Goal: Task Accomplishment & Management: Manage account settings

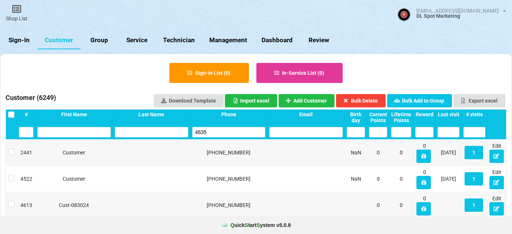
select select "25"
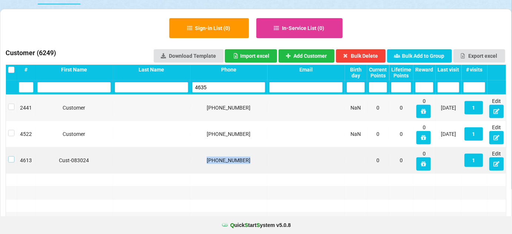
click at [12, 156] on label at bounding box center [11, 156] width 6 height 0
click at [372, 55] on button "Bulk Delete" at bounding box center [361, 55] width 50 height 13
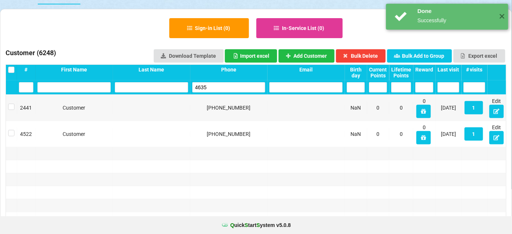
click at [218, 88] on input "4635" at bounding box center [228, 87] width 73 height 10
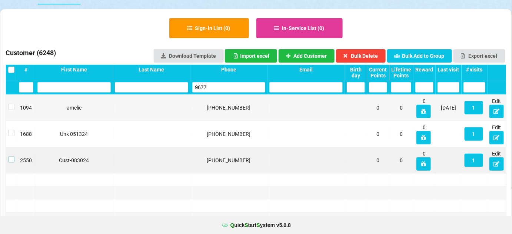
click at [13, 156] on label at bounding box center [11, 156] width 6 height 0
click at [364, 53] on button "Bulk Delete" at bounding box center [361, 55] width 50 height 13
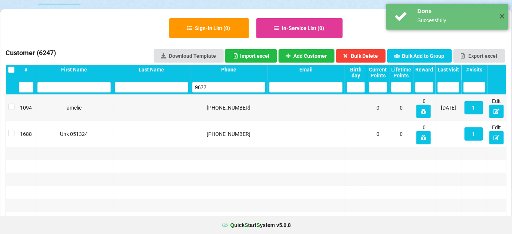
click at [213, 86] on input "9677" at bounding box center [228, 87] width 73 height 10
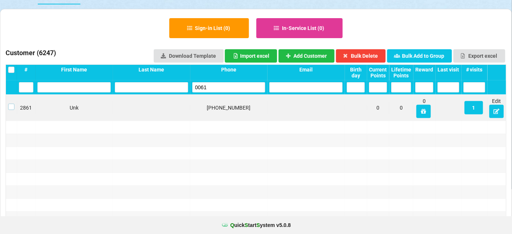
click at [12, 104] on label at bounding box center [11, 104] width 6 height 0
click at [374, 56] on button "Bulk Delete" at bounding box center [361, 55] width 50 height 13
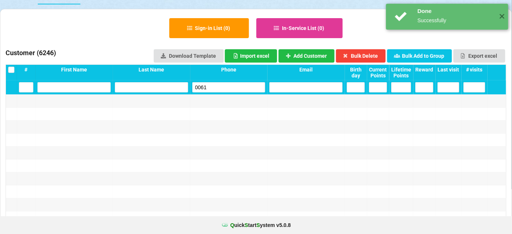
click at [221, 90] on input "0061" at bounding box center [228, 87] width 73 height 10
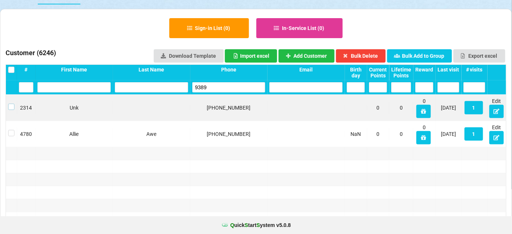
click at [11, 104] on label at bounding box center [11, 104] width 6 height 0
click at [373, 51] on button "Bulk Delete" at bounding box center [361, 55] width 50 height 13
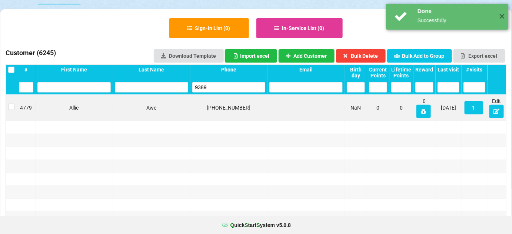
click at [214, 88] on input "9389" at bounding box center [228, 87] width 73 height 10
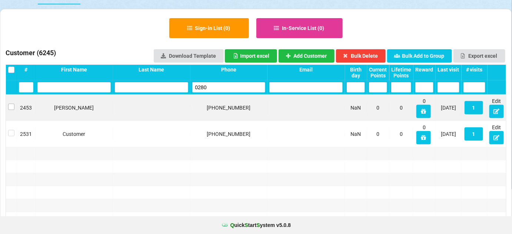
click at [7, 105] on div at bounding box center [11, 107] width 11 height 13
click at [10, 104] on label at bounding box center [11, 104] width 6 height 0
click at [371, 55] on button "Bulk Delete" at bounding box center [361, 55] width 50 height 13
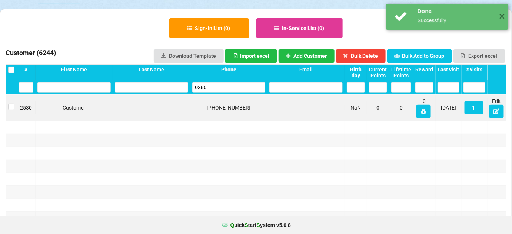
click at [234, 91] on input "0280" at bounding box center [228, 87] width 73 height 10
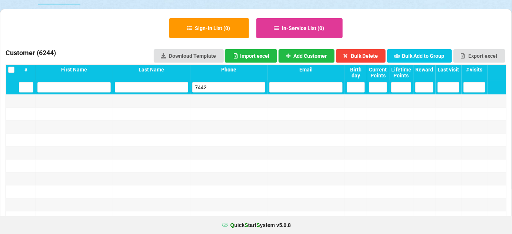
click at [215, 85] on input "7442" at bounding box center [228, 87] width 73 height 10
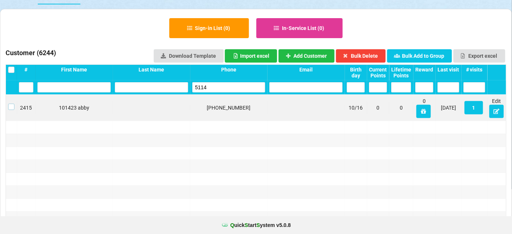
click at [11, 104] on label at bounding box center [11, 104] width 6 height 0
click at [372, 57] on button "Bulk Delete" at bounding box center [361, 55] width 50 height 13
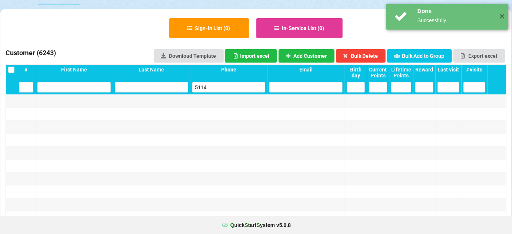
drag, startPoint x: 240, startPoint y: 73, endPoint x: 232, endPoint y: 83, distance: 13.1
click at [232, 83] on input "5114" at bounding box center [228, 87] width 73 height 10
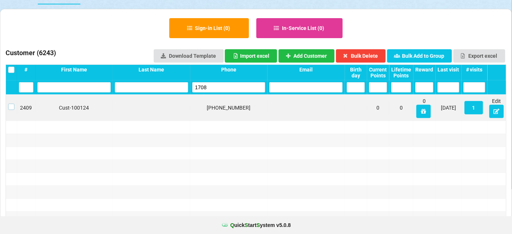
click at [11, 104] on label at bounding box center [11, 104] width 6 height 0
click at [375, 52] on button "Bulk Delete" at bounding box center [361, 55] width 50 height 13
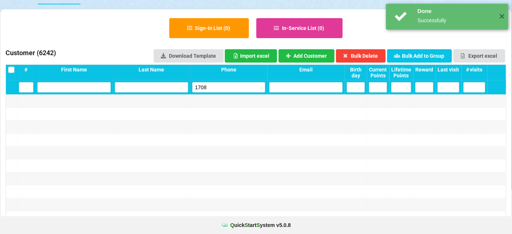
click at [235, 87] on input "1708" at bounding box center [228, 87] width 73 height 10
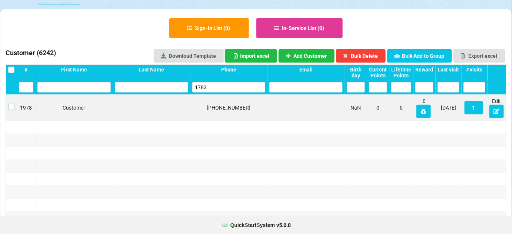
drag, startPoint x: 11, startPoint y: 107, endPoint x: 37, endPoint y: 101, distance: 26.6
click at [12, 104] on label at bounding box center [11, 104] width 6 height 0
click at [374, 55] on button "Bulk Delete" at bounding box center [361, 55] width 50 height 13
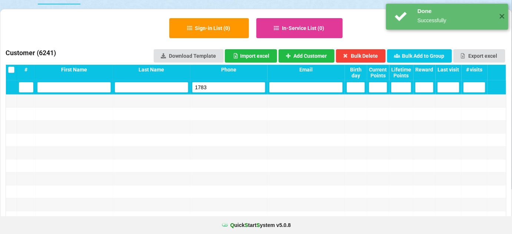
click at [225, 89] on input "1783" at bounding box center [228, 87] width 73 height 10
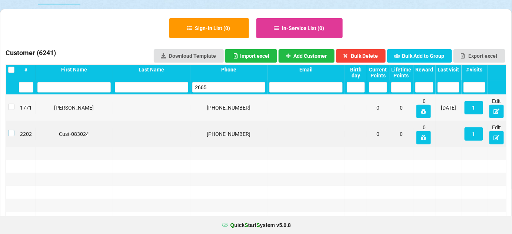
click at [11, 130] on label at bounding box center [11, 130] width 6 height 0
click at [373, 55] on button "Bulk Delete" at bounding box center [361, 55] width 50 height 13
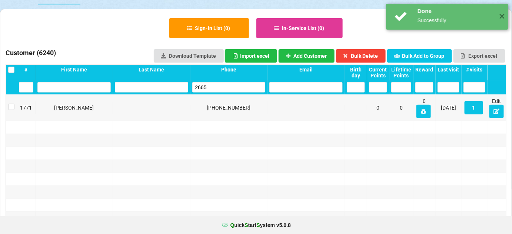
click at [236, 87] on input "2665" at bounding box center [228, 87] width 73 height 10
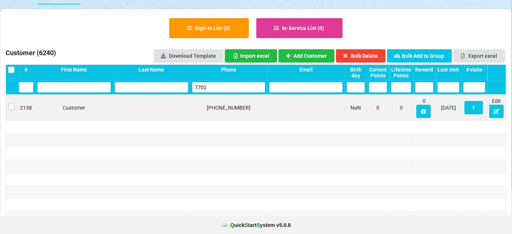
drag, startPoint x: 12, startPoint y: 107, endPoint x: 60, endPoint y: 100, distance: 48.6
click at [12, 104] on label at bounding box center [11, 104] width 6 height 0
click at [372, 56] on button "Bulk Delete" at bounding box center [361, 55] width 50 height 13
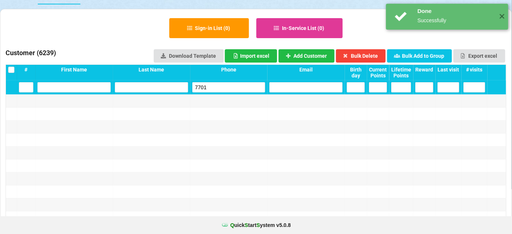
click at [213, 86] on input "7701" at bounding box center [228, 87] width 73 height 10
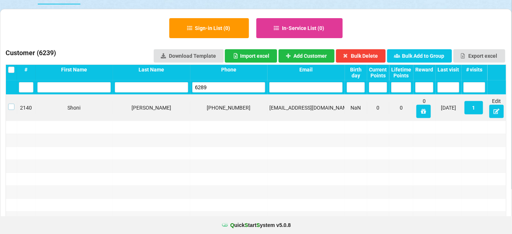
click at [9, 104] on label at bounding box center [11, 104] width 6 height 0
click at [361, 53] on button "Bulk Delete" at bounding box center [361, 55] width 50 height 13
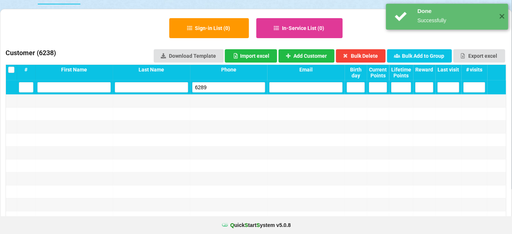
click at [213, 87] on input "6289" at bounding box center [228, 87] width 73 height 10
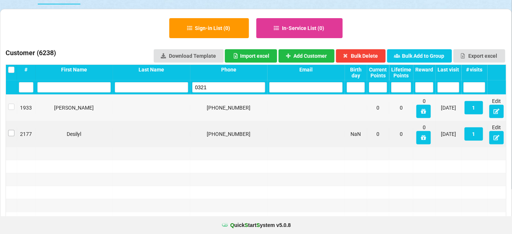
type input "0321"
drag, startPoint x: 10, startPoint y: 134, endPoint x: 18, endPoint y: 133, distance: 7.4
click at [11, 130] on label at bounding box center [11, 130] width 6 height 0
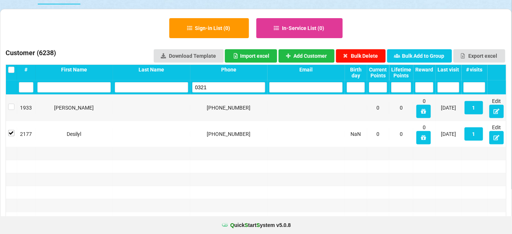
click at [371, 57] on button "Bulk Delete" at bounding box center [361, 55] width 50 height 13
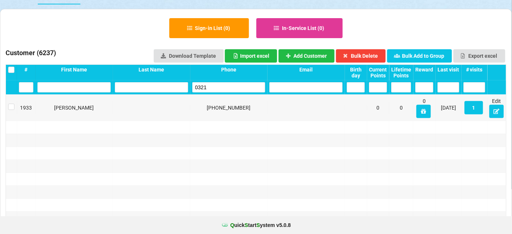
click at [219, 89] on input "0321" at bounding box center [228, 87] width 73 height 10
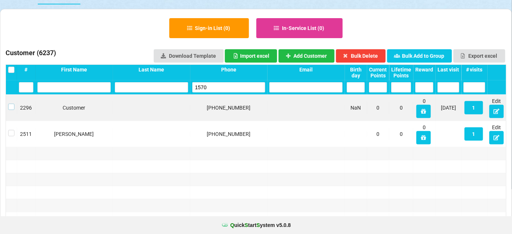
click at [12, 104] on label at bounding box center [11, 104] width 6 height 0
click at [368, 54] on button "Bulk Delete" at bounding box center [361, 55] width 50 height 13
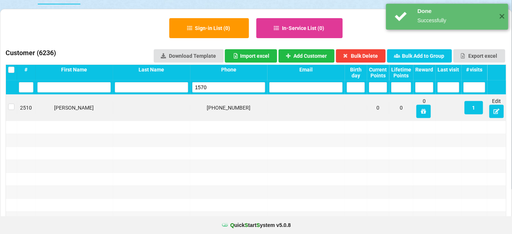
click at [215, 86] on input "1570" at bounding box center [228, 87] width 73 height 10
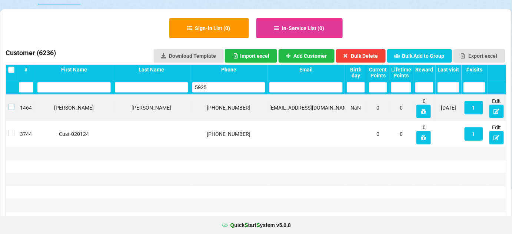
drag, startPoint x: 11, startPoint y: 107, endPoint x: 72, endPoint y: 101, distance: 61.0
click at [11, 104] on label at bounding box center [11, 104] width 6 height 0
click at [373, 56] on button "Bulk Delete" at bounding box center [361, 55] width 50 height 13
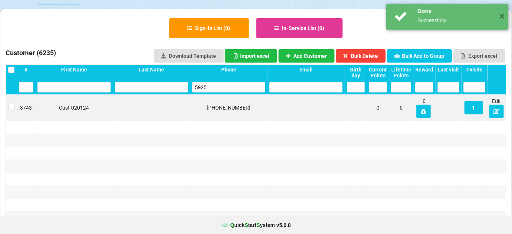
click at [228, 86] on input "5925" at bounding box center [228, 87] width 73 height 10
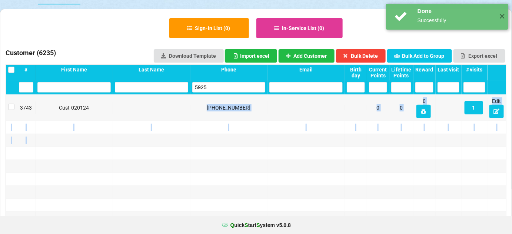
drag, startPoint x: 149, startPoint y: 109, endPoint x: 55, endPoint y: 145, distance: 100.3
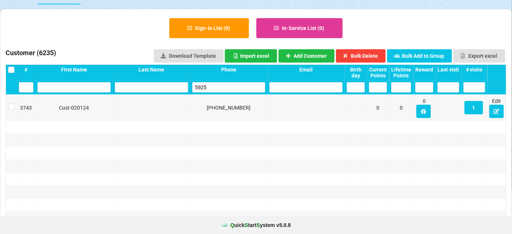
click at [221, 86] on input "5925" at bounding box center [228, 87] width 73 height 10
drag, startPoint x: 11, startPoint y: 107, endPoint x: 17, endPoint y: 106, distance: 6.8
click at [11, 104] on label at bounding box center [11, 104] width 6 height 0
click at [367, 57] on button "Bulk Delete" at bounding box center [361, 55] width 50 height 13
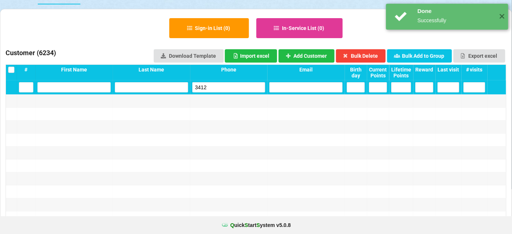
click at [218, 84] on input "3412" at bounding box center [228, 87] width 73 height 10
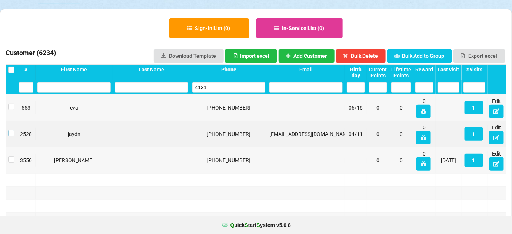
click at [12, 130] on label at bounding box center [11, 130] width 6 height 0
click at [372, 56] on button "Bulk Delete" at bounding box center [361, 55] width 50 height 13
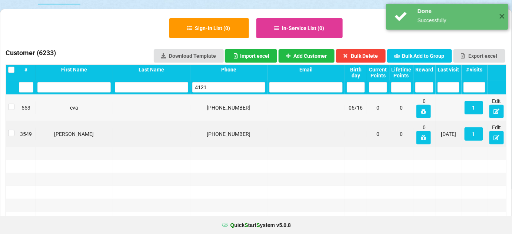
click at [236, 86] on input "4121" at bounding box center [228, 87] width 73 height 10
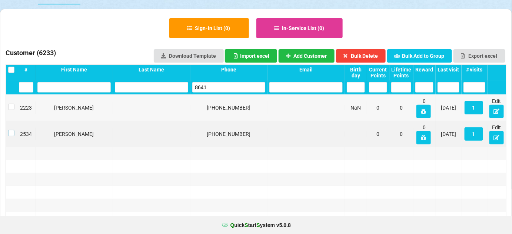
click at [13, 130] on label at bounding box center [11, 130] width 6 height 0
drag, startPoint x: 374, startPoint y: 52, endPoint x: 363, endPoint y: 59, distance: 13.1
click at [374, 52] on button "Bulk Delete" at bounding box center [361, 55] width 50 height 13
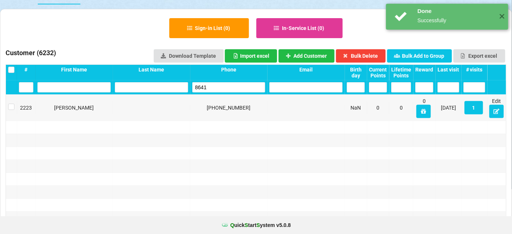
click at [222, 88] on input "8641" at bounding box center [228, 87] width 73 height 10
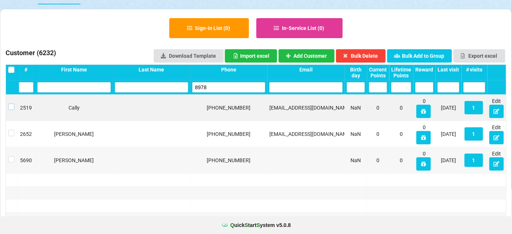
drag, startPoint x: 12, startPoint y: 106, endPoint x: 16, endPoint y: 106, distance: 4.5
click at [12, 104] on label at bounding box center [11, 104] width 6 height 0
click at [365, 53] on button "Bulk Delete" at bounding box center [361, 55] width 50 height 13
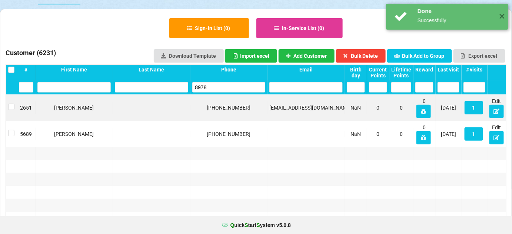
click at [223, 86] on input "8978" at bounding box center [228, 87] width 73 height 10
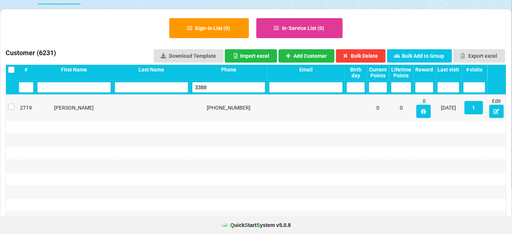
drag, startPoint x: 10, startPoint y: 106, endPoint x: 18, endPoint y: 106, distance: 8.2
click at [10, 104] on label at bounding box center [11, 104] width 6 height 0
click at [362, 52] on button "Bulk Delete" at bounding box center [361, 55] width 50 height 13
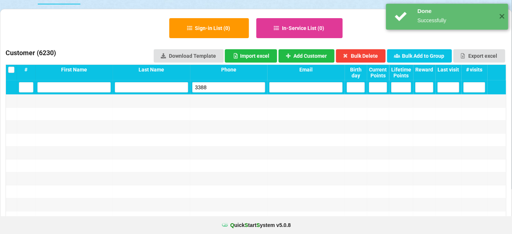
click at [223, 88] on input "3388" at bounding box center [228, 87] width 73 height 10
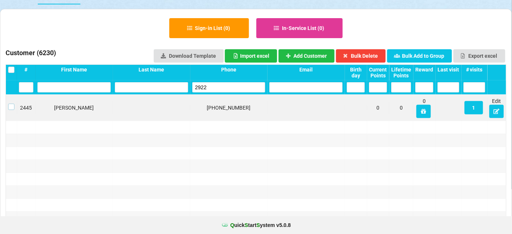
click at [9, 104] on label at bounding box center [11, 104] width 6 height 0
click at [360, 57] on button "Bulk Delete" at bounding box center [361, 55] width 50 height 13
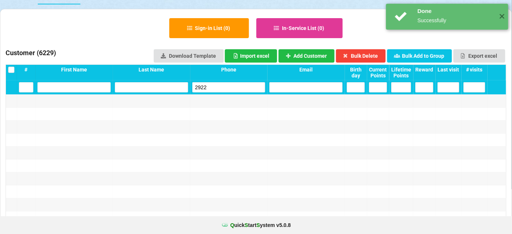
click at [241, 86] on input "2922" at bounding box center [228, 87] width 73 height 10
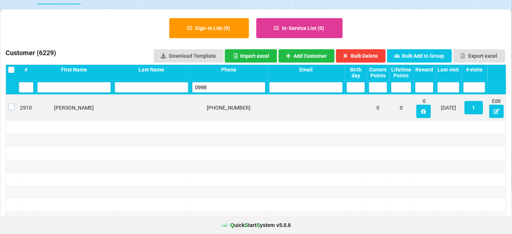
drag, startPoint x: 12, startPoint y: 107, endPoint x: 17, endPoint y: 106, distance: 4.6
click at [12, 104] on label at bounding box center [11, 104] width 6 height 0
click at [376, 55] on button "Bulk Delete" at bounding box center [361, 55] width 50 height 13
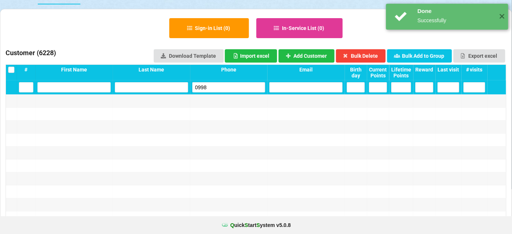
click at [228, 89] on input "0998" at bounding box center [228, 87] width 73 height 10
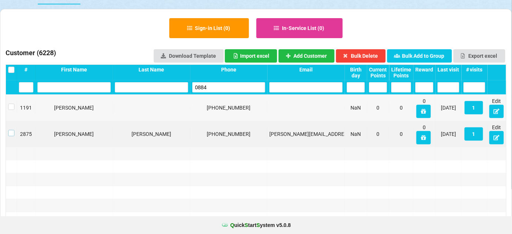
click at [11, 130] on label at bounding box center [11, 130] width 6 height 0
click at [376, 55] on button "Bulk Delete" at bounding box center [361, 55] width 50 height 13
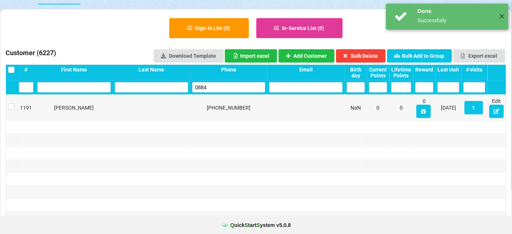
click at [213, 87] on input "0884" at bounding box center [228, 87] width 73 height 10
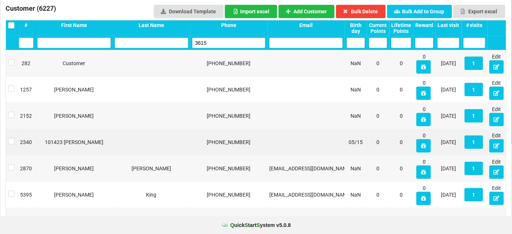
scroll to position [90, 0]
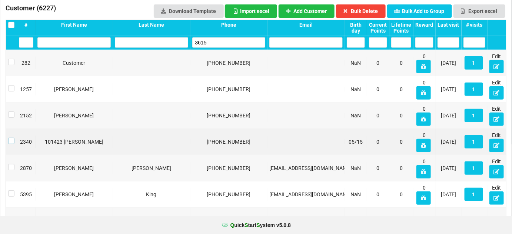
click at [12, 138] on label at bounding box center [11, 138] width 6 height 0
click at [377, 12] on button "Bulk Delete" at bounding box center [361, 10] width 50 height 13
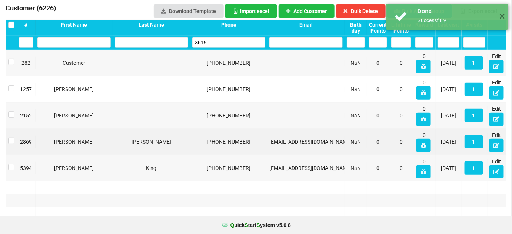
click at [234, 44] on input "3615" at bounding box center [228, 42] width 73 height 10
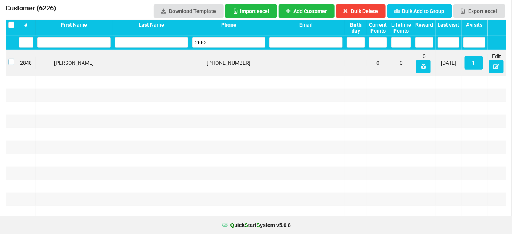
drag, startPoint x: 10, startPoint y: 62, endPoint x: 18, endPoint y: 60, distance: 7.6
click at [10, 59] on label at bounding box center [11, 59] width 6 height 0
click at [371, 7] on button "Bulk Delete" at bounding box center [361, 10] width 50 height 13
click at [216, 39] on input "2662" at bounding box center [228, 42] width 73 height 10
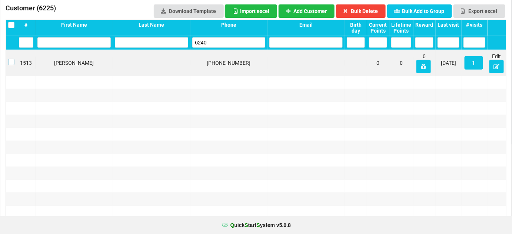
click at [10, 59] on label at bounding box center [11, 59] width 6 height 0
click at [369, 11] on button "Bulk Delete" at bounding box center [361, 10] width 50 height 13
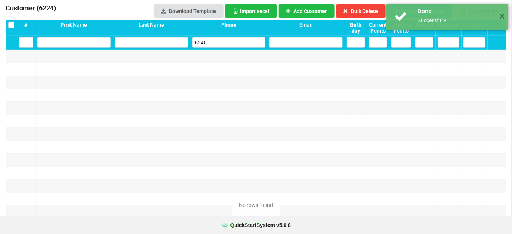
click at [229, 44] on input "6240" at bounding box center [228, 42] width 73 height 10
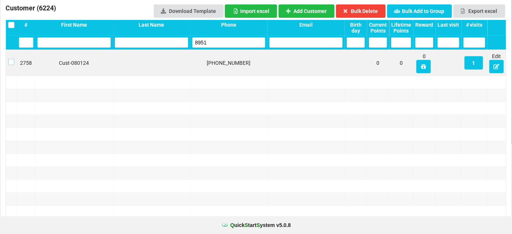
drag, startPoint x: 10, startPoint y: 61, endPoint x: 17, endPoint y: 60, distance: 7.6
click at [9, 59] on label at bounding box center [11, 59] width 6 height 0
click at [363, 6] on button "Bulk Delete" at bounding box center [361, 10] width 50 height 13
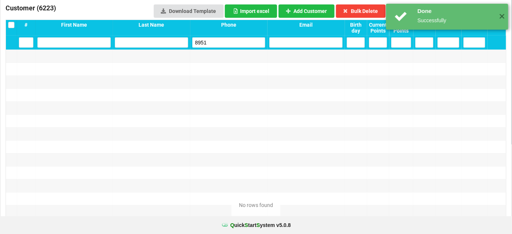
click at [225, 44] on input "8951" at bounding box center [228, 42] width 73 height 10
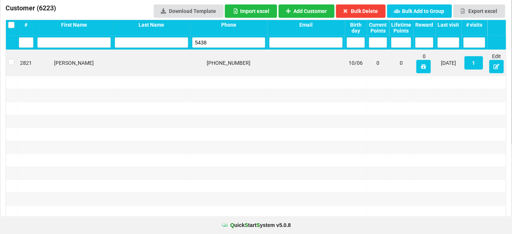
click at [17, 62] on div "2821" at bounding box center [26, 63] width 19 height 13
click at [10, 59] on label at bounding box center [11, 59] width 6 height 0
drag, startPoint x: 366, startPoint y: 11, endPoint x: 312, endPoint y: 90, distance: 95.8
click at [312, 90] on div at bounding box center [305, 95] width 77 height 13
click at [367, 7] on button "Bulk Delete" at bounding box center [361, 10] width 50 height 13
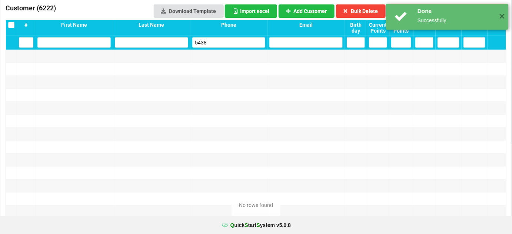
click at [216, 47] on input "5438" at bounding box center [228, 42] width 73 height 10
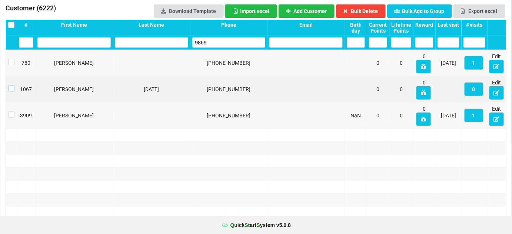
click at [11, 85] on label at bounding box center [11, 85] width 6 height 0
click at [373, 10] on button "Bulk Delete" at bounding box center [361, 10] width 50 height 13
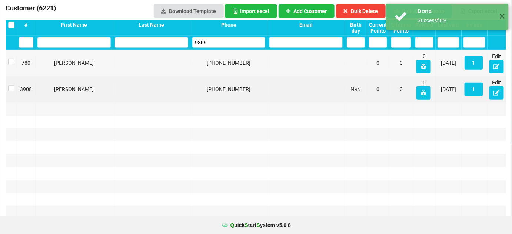
click at [226, 42] on input "9869" at bounding box center [228, 42] width 73 height 10
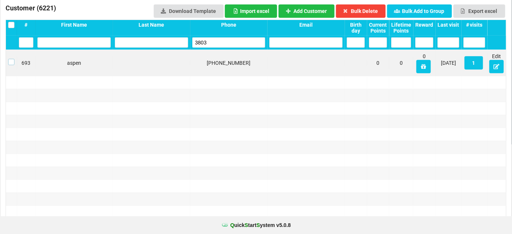
click at [11, 59] on label at bounding box center [11, 59] width 6 height 0
click at [360, 11] on button "Bulk Delete" at bounding box center [361, 10] width 50 height 13
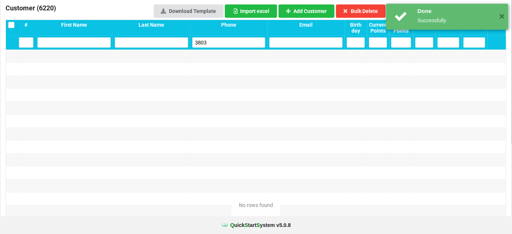
click at [228, 41] on input "3803" at bounding box center [228, 42] width 73 height 10
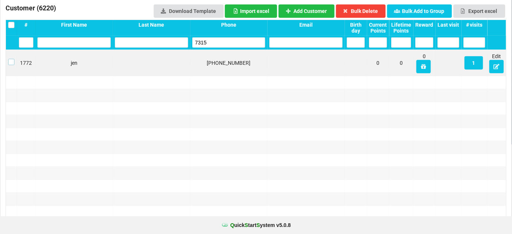
click at [11, 59] on label at bounding box center [11, 59] width 6 height 0
click at [365, 10] on button "Bulk Delete" at bounding box center [361, 10] width 50 height 13
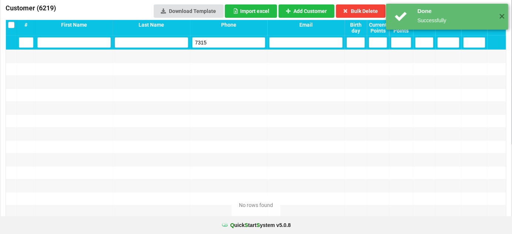
click at [227, 41] on input "7315" at bounding box center [228, 42] width 73 height 10
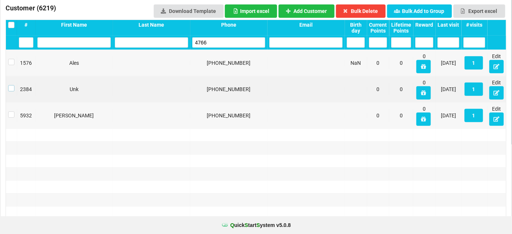
click at [11, 85] on label at bounding box center [11, 85] width 6 height 0
click at [364, 8] on button "Bulk Delete" at bounding box center [361, 10] width 50 height 13
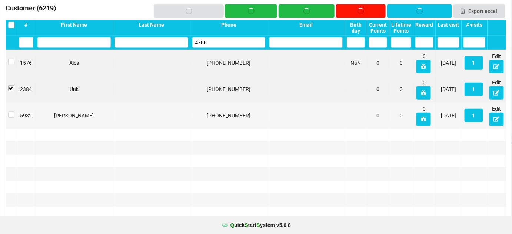
drag, startPoint x: 364, startPoint y: 8, endPoint x: 240, endPoint y: 56, distance: 133.1
click at [246, 55] on div "Sign-in List ( 0 ) In-Service List ( 0 ) Customer ( 6219 ) Download Template Im…" at bounding box center [256, 200] width 501 height 461
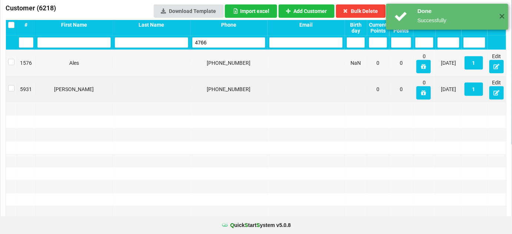
click at [215, 43] on input "4766" at bounding box center [228, 42] width 73 height 10
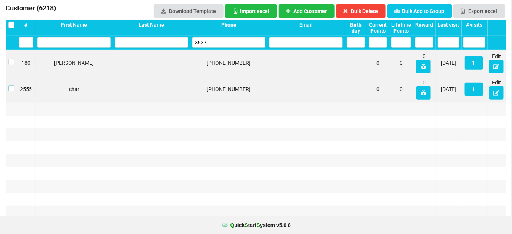
click at [9, 85] on label at bounding box center [11, 85] width 6 height 0
click at [372, 11] on button "Bulk Delete" at bounding box center [361, 10] width 50 height 13
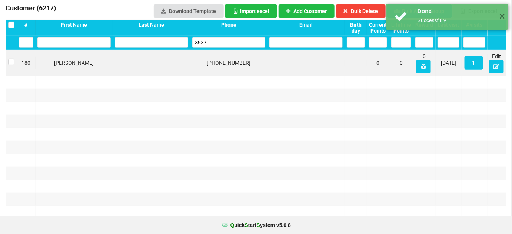
click at [220, 44] on input "3537" at bounding box center [228, 42] width 73 height 10
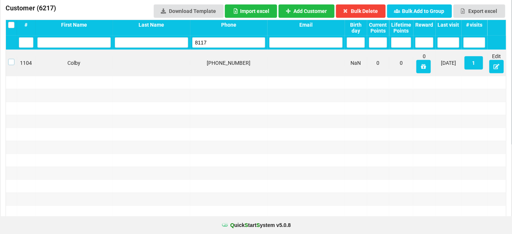
click at [11, 59] on label at bounding box center [11, 59] width 6 height 0
click at [370, 11] on button "Bulk Delete" at bounding box center [361, 10] width 50 height 13
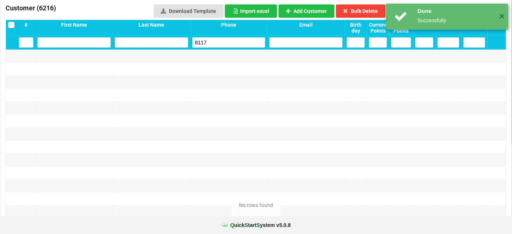
click at [234, 42] on input "8117" at bounding box center [228, 42] width 73 height 10
drag, startPoint x: 158, startPoint y: 97, endPoint x: 36, endPoint y: 173, distance: 143.7
click at [46, 169] on div at bounding box center [256, 212] width 500 height 324
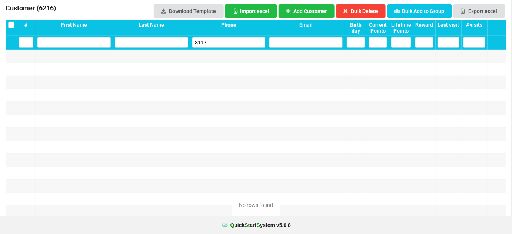
click at [214, 40] on input "8117" at bounding box center [228, 42] width 73 height 10
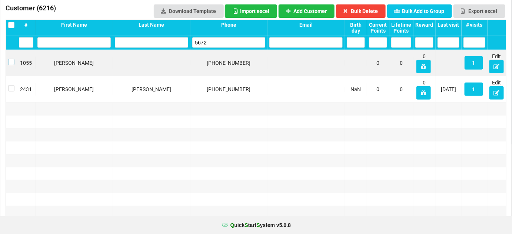
click at [10, 59] on label at bounding box center [11, 59] width 6 height 0
click at [364, 10] on button "Bulk Delete" at bounding box center [361, 10] width 50 height 13
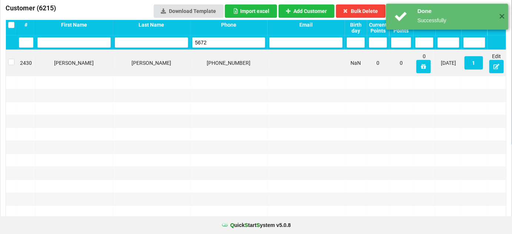
click at [224, 43] on input "5672" at bounding box center [228, 42] width 73 height 10
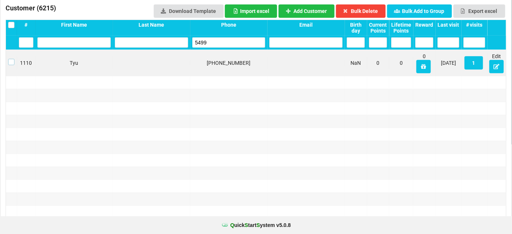
click at [10, 59] on label at bounding box center [11, 59] width 6 height 0
click at [372, 11] on button "Bulk Delete" at bounding box center [361, 10] width 50 height 13
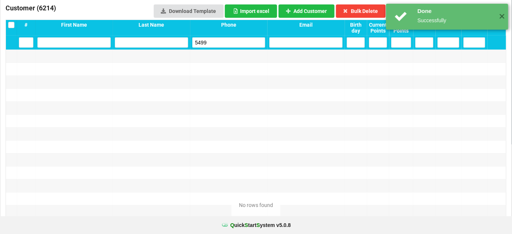
click at [234, 43] on input "5499" at bounding box center [228, 42] width 73 height 10
drag, startPoint x: 189, startPoint y: 69, endPoint x: 105, endPoint y: 108, distance: 92.6
click at [107, 107] on div at bounding box center [256, 212] width 500 height 324
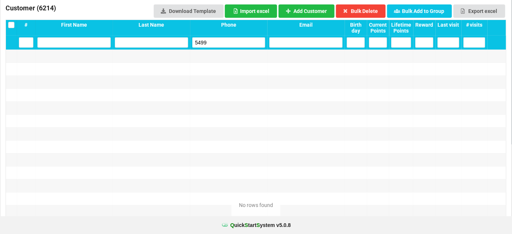
click at [223, 43] on input "5499" at bounding box center [228, 42] width 73 height 10
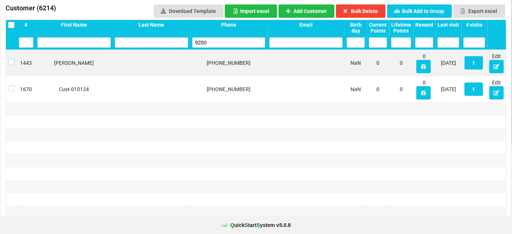
click at [11, 59] on label at bounding box center [11, 59] width 6 height 0
click at [370, 12] on button "Bulk Delete" at bounding box center [361, 10] width 50 height 13
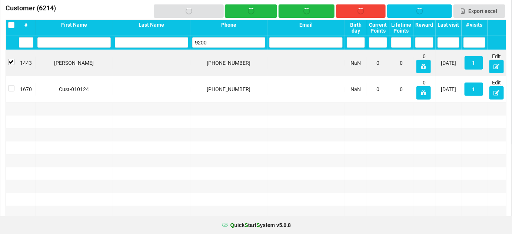
click at [371, 1] on div "Sign-in List ( 0 ) In-Service List ( 0 ) Customer ( 6214 ) Download Template Im…" at bounding box center [256, 193] width 501 height 447
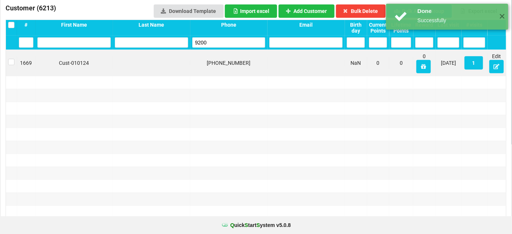
click at [227, 42] on input "9200" at bounding box center [228, 42] width 73 height 10
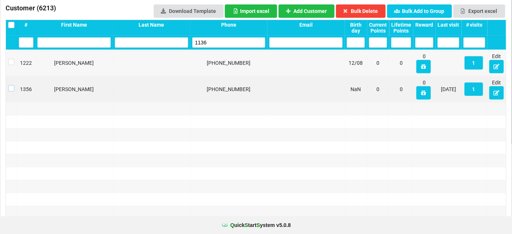
click at [10, 85] on label at bounding box center [11, 85] width 6 height 0
click at [373, 9] on button "Bulk Delete" at bounding box center [361, 10] width 50 height 13
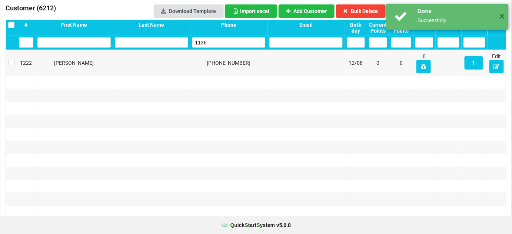
click at [218, 44] on input "1136" at bounding box center [228, 42] width 73 height 10
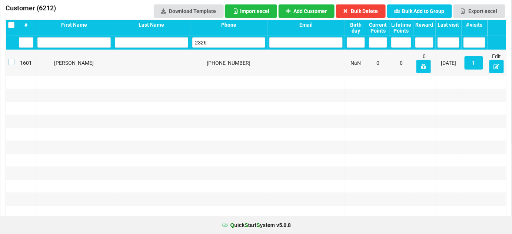
click at [9, 59] on label at bounding box center [11, 59] width 6 height 0
click at [374, 7] on button "Bulk Delete" at bounding box center [361, 10] width 50 height 13
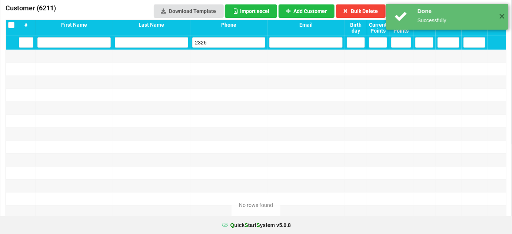
click at [223, 42] on input "2326" at bounding box center [228, 42] width 73 height 10
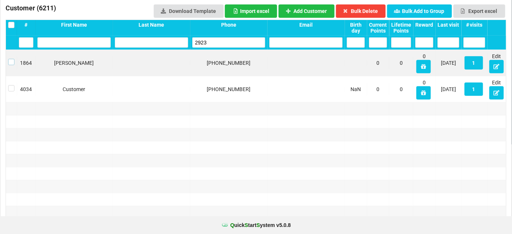
click at [11, 59] on label at bounding box center [11, 59] width 6 height 0
click at [378, 11] on button "Bulk Delete" at bounding box center [361, 10] width 50 height 13
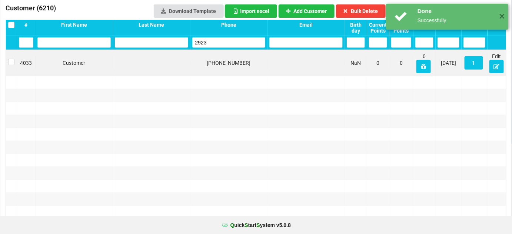
click at [214, 41] on input "2923" at bounding box center [228, 42] width 73 height 10
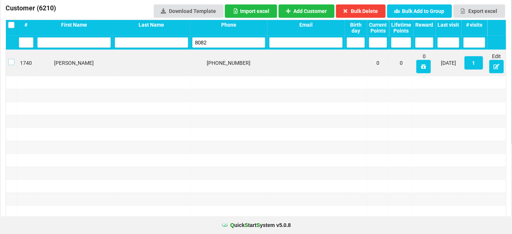
click at [12, 59] on label at bounding box center [11, 59] width 6 height 0
drag, startPoint x: 12, startPoint y: 61, endPoint x: 338, endPoint y: 11, distance: 329.6
click at [323, 15] on div "Sign-in List ( 0 ) In-Service List ( 0 ) Customer ( 6210 ) Download Template Im…" at bounding box center [256, 187] width 501 height 434
click at [373, 7] on button "Bulk Delete" at bounding box center [361, 10] width 50 height 13
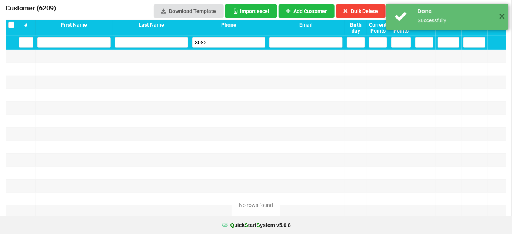
click at [207, 41] on input "8082" at bounding box center [228, 42] width 73 height 10
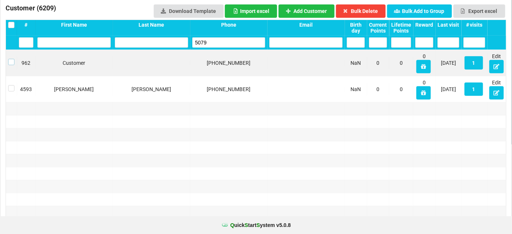
click at [10, 59] on label at bounding box center [11, 59] width 6 height 0
click at [373, 10] on button "Bulk Delete" at bounding box center [361, 10] width 50 height 13
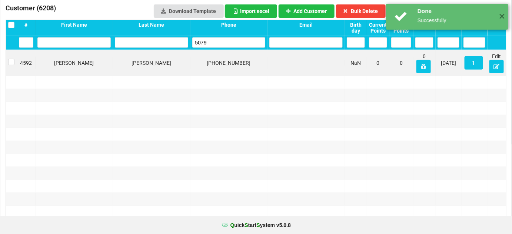
click at [225, 45] on input "5079" at bounding box center [228, 42] width 73 height 10
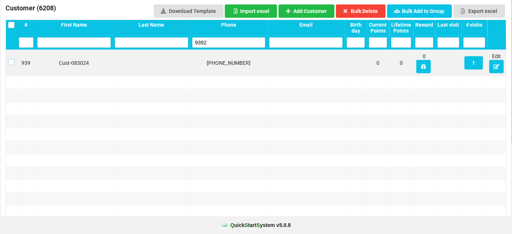
click at [11, 59] on label at bounding box center [11, 59] width 6 height 0
click at [364, 10] on button "Bulk Delete" at bounding box center [361, 10] width 50 height 13
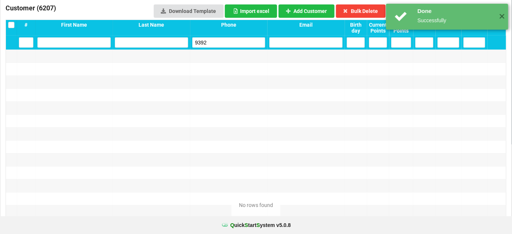
drag, startPoint x: 233, startPoint y: 47, endPoint x: 221, endPoint y: 49, distance: 11.7
click at [222, 49] on div "9392" at bounding box center [228, 43] width 77 height 14
click at [221, 44] on input "9392" at bounding box center [228, 42] width 73 height 10
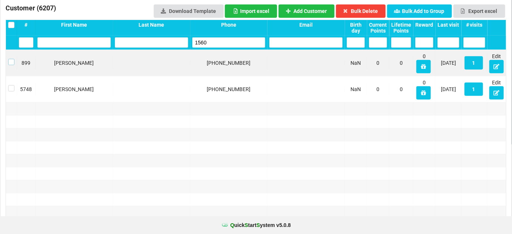
click at [10, 59] on label at bounding box center [11, 59] width 6 height 0
click at [370, 10] on button "Bulk Delete" at bounding box center [361, 10] width 50 height 13
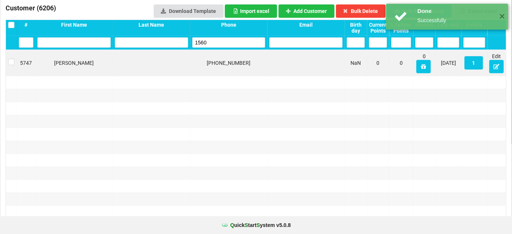
click at [213, 39] on input "1560" at bounding box center [228, 42] width 73 height 10
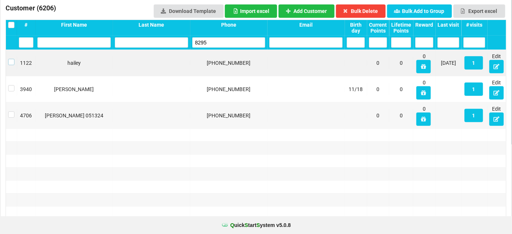
click at [11, 59] on label at bounding box center [11, 59] width 6 height 0
click at [370, 6] on button "Bulk Delete" at bounding box center [361, 10] width 50 height 13
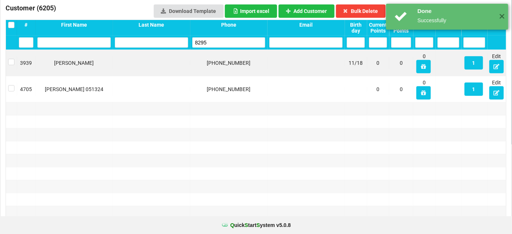
click at [214, 42] on input "8295" at bounding box center [228, 42] width 73 height 10
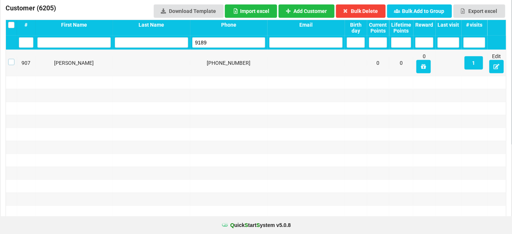
drag, startPoint x: 11, startPoint y: 63, endPoint x: 17, endPoint y: 62, distance: 6.0
click at [11, 59] on label at bounding box center [11, 59] width 6 height 0
click at [361, 10] on button "Bulk Delete" at bounding box center [361, 10] width 50 height 13
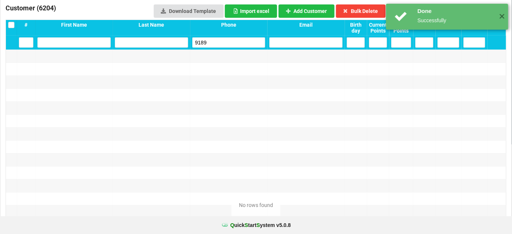
click at [225, 45] on input "9189" at bounding box center [228, 42] width 73 height 10
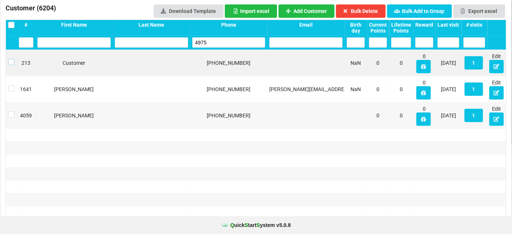
click at [11, 59] on label at bounding box center [11, 59] width 6 height 0
click at [222, 69] on div "303-204-4975" at bounding box center [228, 63] width 77 height 13
click at [369, 6] on button "Bulk Delete" at bounding box center [361, 10] width 50 height 13
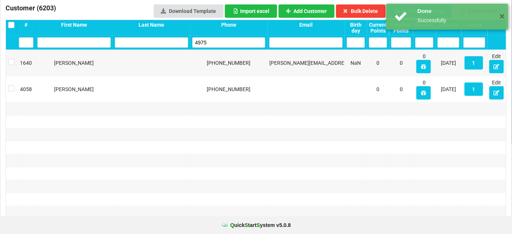
click at [213, 43] on input "4975" at bounding box center [228, 42] width 73 height 10
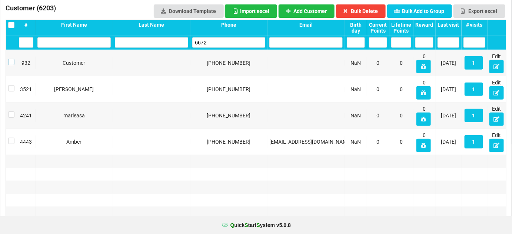
click at [10, 59] on label at bounding box center [11, 59] width 6 height 0
click at [373, 11] on button "Bulk Delete" at bounding box center [361, 10] width 50 height 13
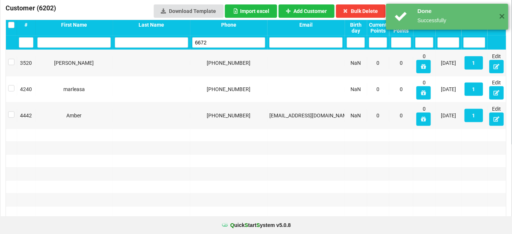
click at [223, 43] on input "6672" at bounding box center [228, 42] width 73 height 10
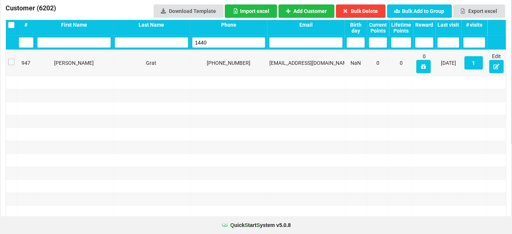
drag, startPoint x: 11, startPoint y: 54, endPoint x: 10, endPoint y: 62, distance: 7.8
click at [6, 57] on div "947 Betty Grat 303-601-1440 Bgraf@denneytransport.com NaN 0 0 0 04/16/21 1 Edit" at bounding box center [256, 63] width 500 height 26
click at [12, 59] on label at bounding box center [11, 59] width 6 height 0
drag, startPoint x: 361, startPoint y: 8, endPoint x: 365, endPoint y: 5, distance: 4.5
click at [364, 6] on button "Bulk Delete" at bounding box center [361, 10] width 50 height 13
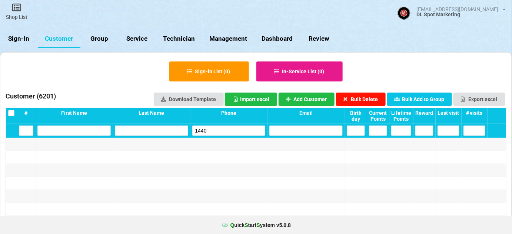
scroll to position [0, 0]
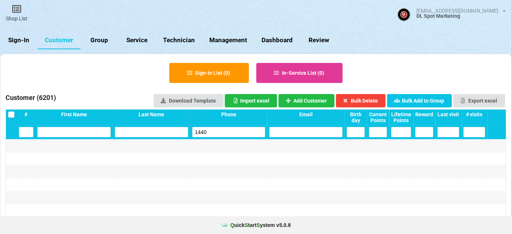
click at [218, 134] on input "1440" at bounding box center [228, 132] width 73 height 10
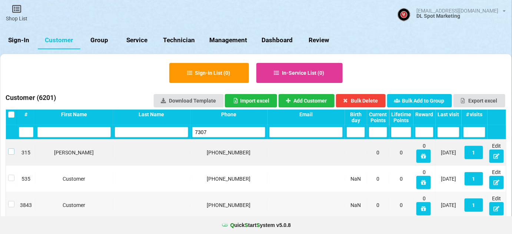
click at [14, 148] on label at bounding box center [11, 148] width 6 height 0
click at [363, 101] on button "Bulk Delete" at bounding box center [361, 100] width 50 height 13
click at [219, 133] on input "7307" at bounding box center [228, 132] width 73 height 10
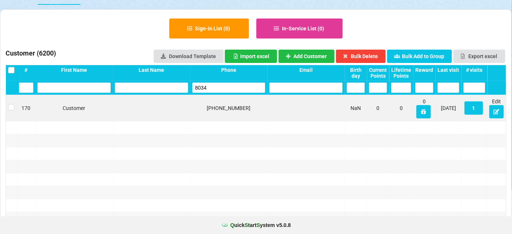
scroll to position [45, 0]
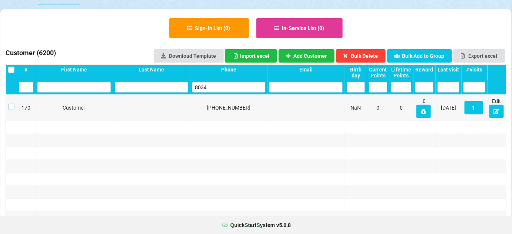
click at [13, 104] on label at bounding box center [11, 104] width 6 height 0
click at [367, 54] on button "Bulk Delete" at bounding box center [361, 55] width 50 height 13
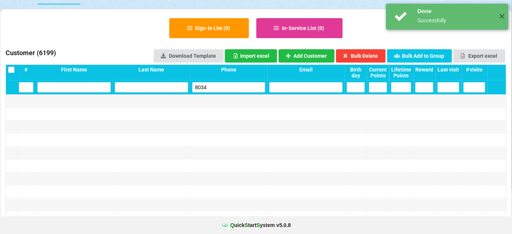
click at [240, 87] on input "8034" at bounding box center [228, 87] width 73 height 10
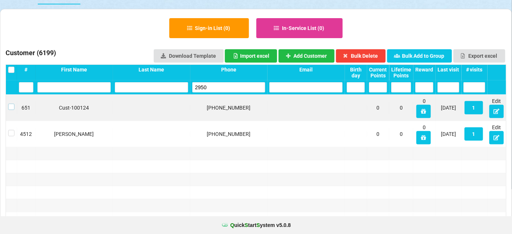
click at [9, 104] on label at bounding box center [11, 104] width 6 height 0
click at [378, 54] on button "Bulk Delete" at bounding box center [361, 55] width 50 height 13
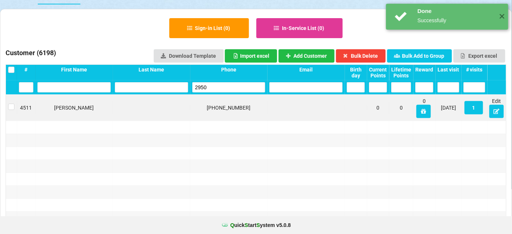
click at [223, 90] on input "2950" at bounding box center [228, 87] width 73 height 10
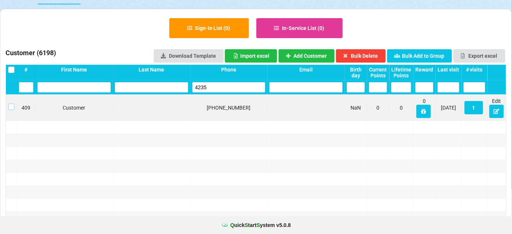
click at [12, 104] on label at bounding box center [11, 104] width 6 height 0
click at [368, 55] on button "Bulk Delete" at bounding box center [361, 55] width 50 height 13
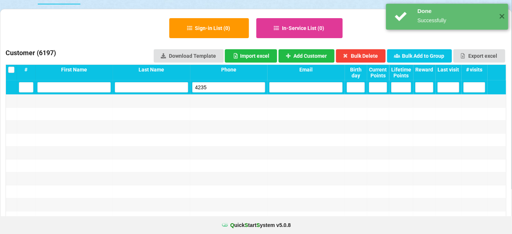
click at [238, 86] on input "4235" at bounding box center [228, 87] width 73 height 10
drag, startPoint x: 213, startPoint y: 101, endPoint x: 64, endPoint y: 168, distance: 162.4
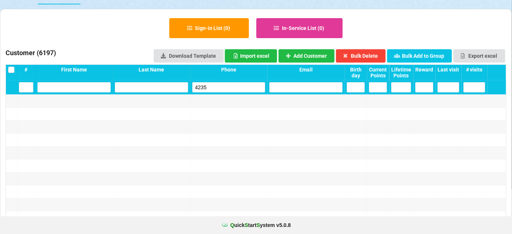
click at [222, 90] on input "4235" at bounding box center [228, 87] width 73 height 10
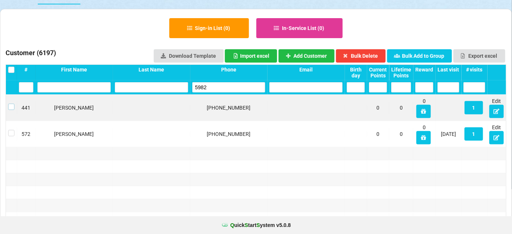
click at [9, 104] on label at bounding box center [11, 104] width 6 height 0
click at [366, 52] on button "Bulk Delete" at bounding box center [361, 55] width 50 height 13
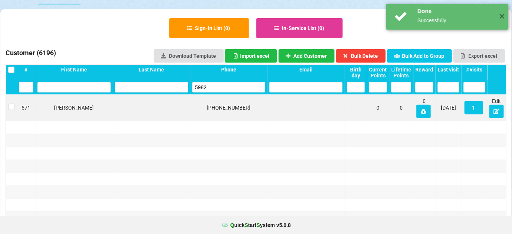
click at [218, 87] on input "5982" at bounding box center [228, 87] width 73 height 10
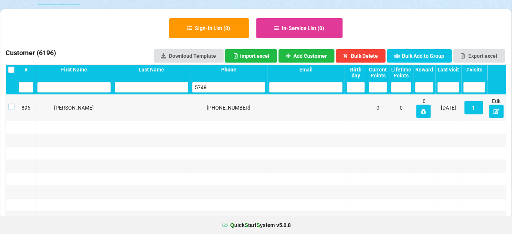
click at [12, 104] on label at bounding box center [11, 104] width 6 height 0
click at [373, 57] on button "Bulk Delete" at bounding box center [361, 55] width 50 height 13
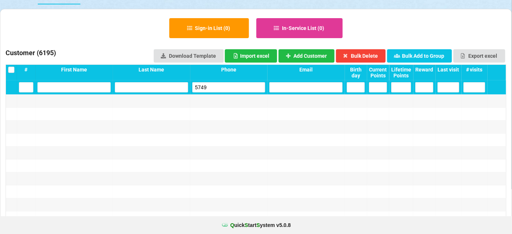
click at [216, 89] on input "5749" at bounding box center [228, 87] width 73 height 10
drag, startPoint x: 216, startPoint y: 89, endPoint x: 214, endPoint y: 94, distance: 5.5
click at [214, 93] on div "5749" at bounding box center [228, 87] width 77 height 14
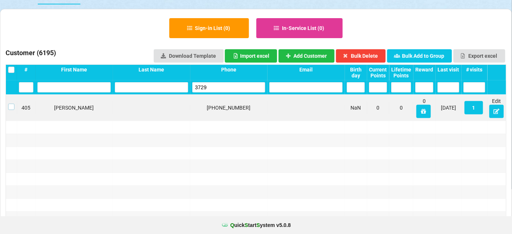
click at [11, 104] on label at bounding box center [11, 104] width 6 height 0
click at [366, 55] on button "Bulk Delete" at bounding box center [361, 55] width 50 height 13
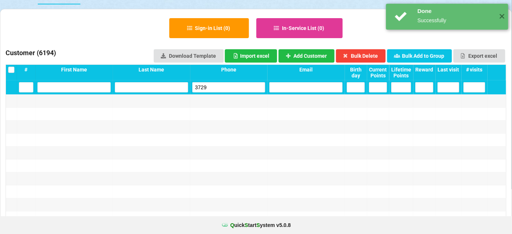
click at [215, 88] on input "3729" at bounding box center [228, 87] width 73 height 10
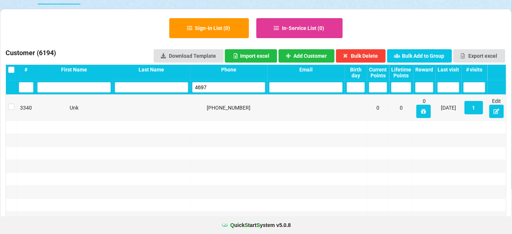
click at [214, 82] on input "4697" at bounding box center [228, 87] width 73 height 10
click at [214, 83] on input "4697" at bounding box center [228, 87] width 73 height 10
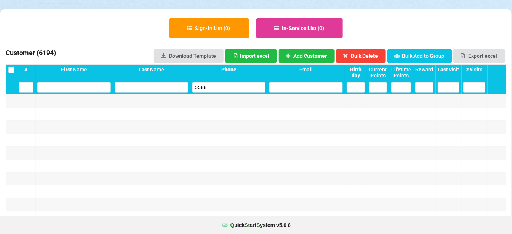
click at [210, 87] on input "5588" at bounding box center [228, 87] width 73 height 10
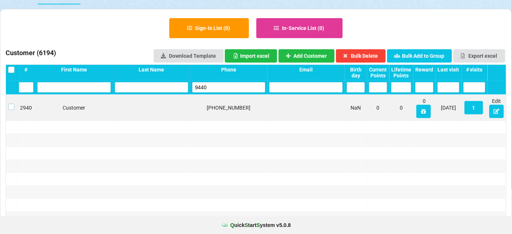
click at [11, 104] on label at bounding box center [11, 104] width 6 height 0
click at [359, 55] on button "Bulk Delete" at bounding box center [361, 55] width 50 height 13
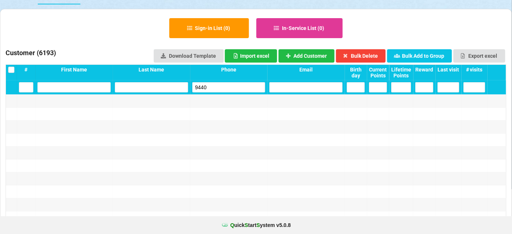
click at [213, 89] on input "9440" at bounding box center [228, 87] width 73 height 10
click at [213, 87] on input "2966" at bounding box center [228, 87] width 73 height 10
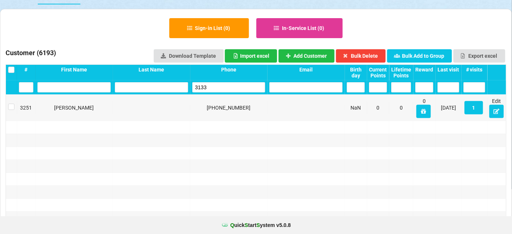
click at [221, 87] on input "3133" at bounding box center [228, 87] width 73 height 10
click at [221, 88] on input "3133" at bounding box center [228, 87] width 73 height 10
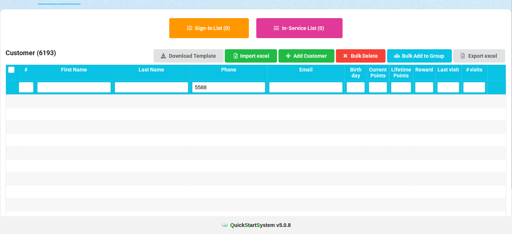
click at [214, 87] on input "5588" at bounding box center [228, 87] width 73 height 10
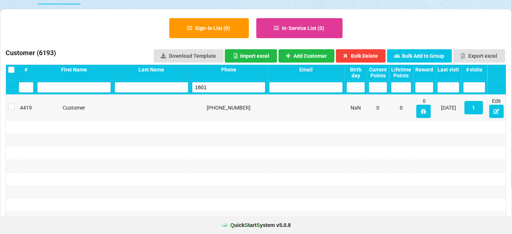
click at [209, 86] on input "1601" at bounding box center [228, 87] width 73 height 10
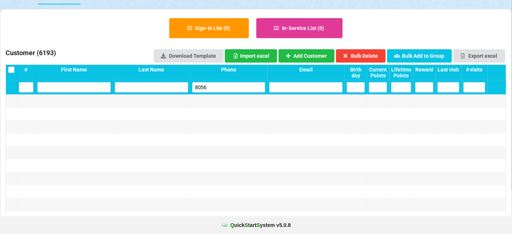
type input "8056"
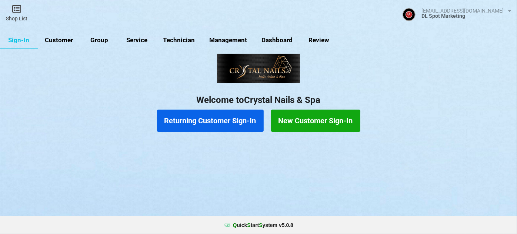
click at [60, 38] on link "Customer" at bounding box center [59, 40] width 43 height 18
select select "25"
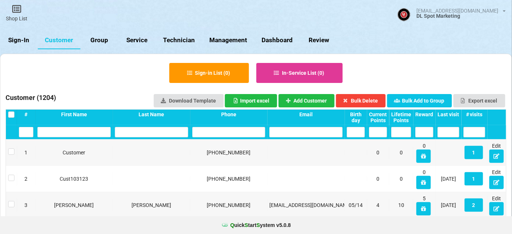
click at [211, 131] on input "text" at bounding box center [228, 132] width 73 height 10
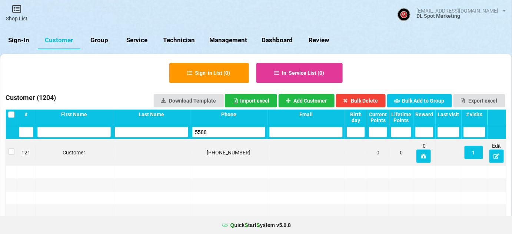
type input "5588"
click at [11, 148] on label at bounding box center [11, 148] width 6 height 0
click at [370, 100] on button "Bulk Delete" at bounding box center [361, 100] width 50 height 13
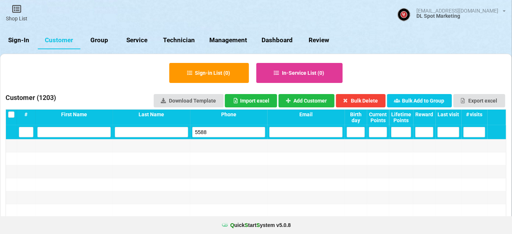
click at [219, 134] on input "5588" at bounding box center [228, 132] width 73 height 10
paste input "1601"
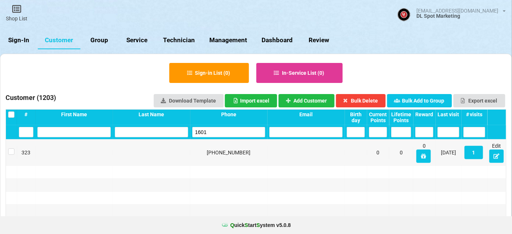
type input "1601"
click at [20, 41] on link "Sign-In" at bounding box center [19, 40] width 38 height 18
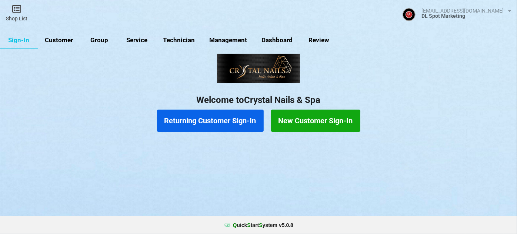
click at [67, 38] on link "Customer" at bounding box center [59, 40] width 43 height 18
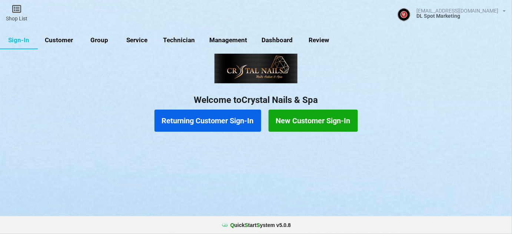
select select "25"
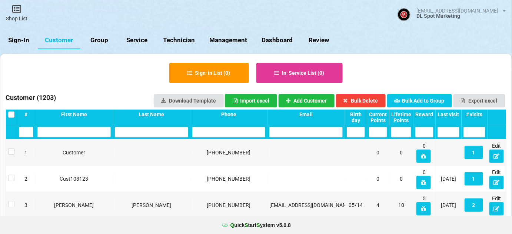
click at [208, 131] on input "text" at bounding box center [228, 132] width 73 height 10
paste input "1601"
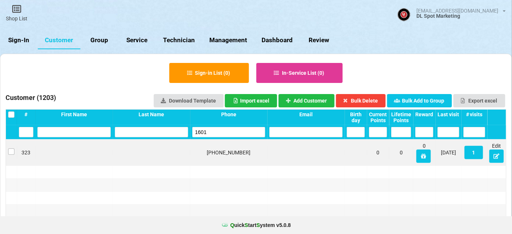
type input "1601"
click at [12, 148] on label at bounding box center [11, 148] width 6 height 0
click at [365, 102] on button "Bulk Delete" at bounding box center [361, 100] width 50 height 13
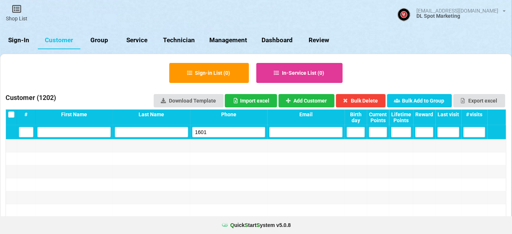
click at [14, 37] on link "Sign-In" at bounding box center [19, 40] width 38 height 18
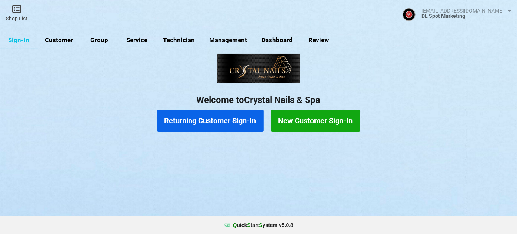
click at [57, 41] on link "Customer" at bounding box center [59, 40] width 43 height 18
select select "25"
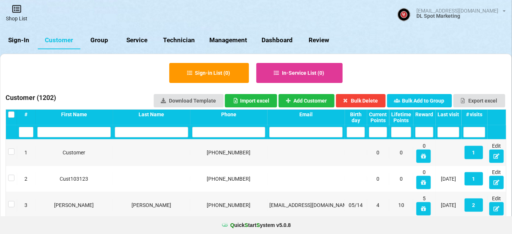
click at [18, 13] on icon at bounding box center [16, 8] width 10 height 9
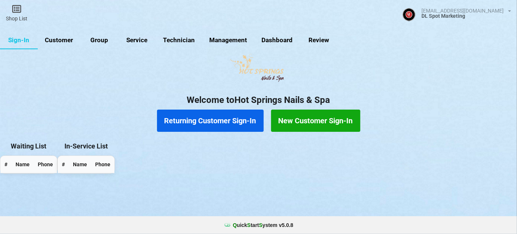
click at [66, 41] on link "Customer" at bounding box center [59, 40] width 43 height 18
select select "25"
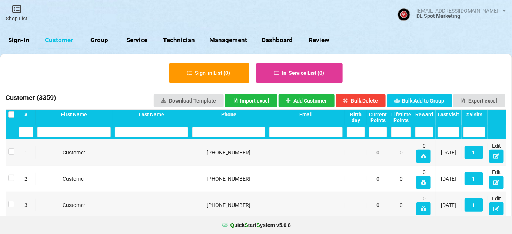
click at [220, 135] on input "text" at bounding box center [228, 132] width 73 height 10
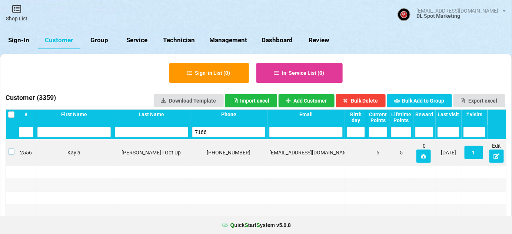
click at [12, 148] on label at bounding box center [11, 148] width 6 height 0
click at [363, 100] on button "Bulk Delete" at bounding box center [361, 100] width 50 height 13
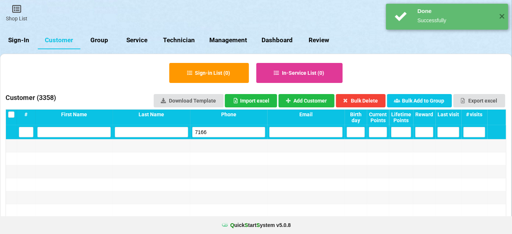
click at [218, 130] on input "7166" at bounding box center [228, 132] width 73 height 10
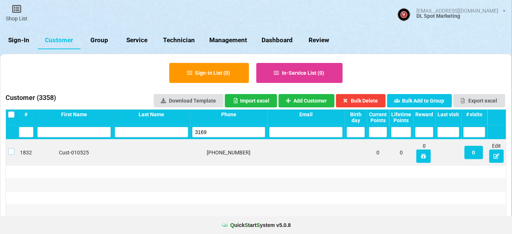
click at [10, 148] on label at bounding box center [11, 148] width 6 height 0
drag, startPoint x: 368, startPoint y: 99, endPoint x: 330, endPoint y: 112, distance: 39.9
click at [367, 99] on button "Bulk Delete" at bounding box center [361, 100] width 50 height 13
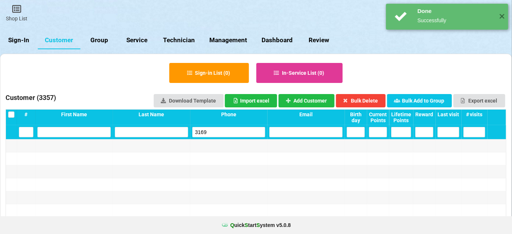
click at [224, 136] on input "3169" at bounding box center [228, 132] width 73 height 10
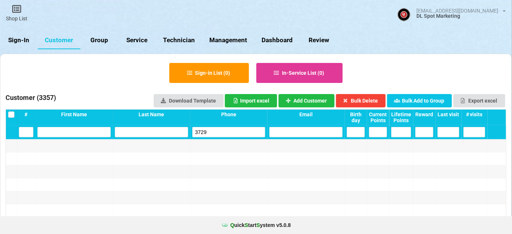
click at [213, 128] on input "3729" at bounding box center [228, 132] width 73 height 10
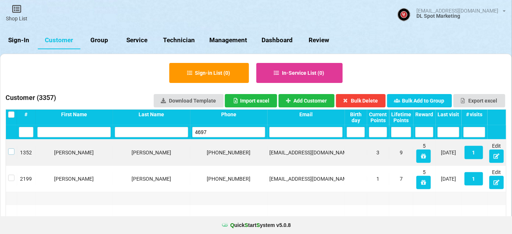
click at [12, 148] on label at bounding box center [11, 148] width 6 height 0
click at [368, 99] on button "Bulk Delete" at bounding box center [361, 100] width 50 height 13
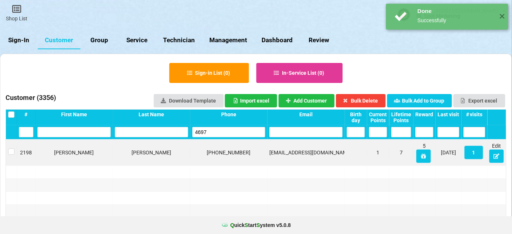
click at [218, 128] on input "4697" at bounding box center [228, 132] width 73 height 10
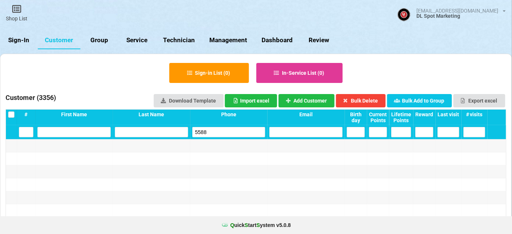
click at [219, 130] on input "5588" at bounding box center [228, 132] width 73 height 10
click at [218, 131] on input "5588" at bounding box center [228, 132] width 73 height 10
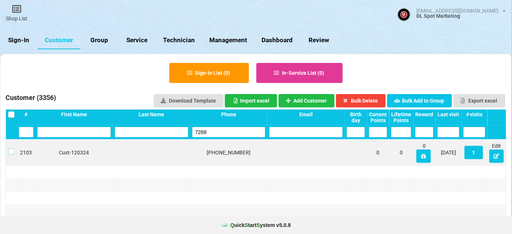
click at [11, 148] on label at bounding box center [11, 148] width 6 height 0
click at [365, 99] on button "Bulk Delete" at bounding box center [361, 100] width 50 height 13
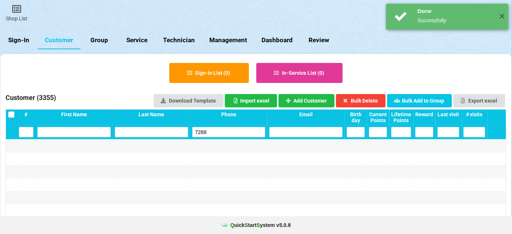
click at [228, 133] on input "7288" at bounding box center [228, 132] width 73 height 10
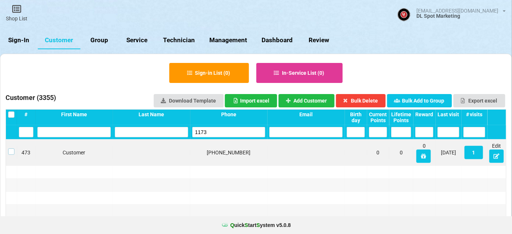
click at [12, 148] on label at bounding box center [11, 148] width 6 height 0
click at [367, 100] on button "Bulk Delete" at bounding box center [361, 100] width 50 height 13
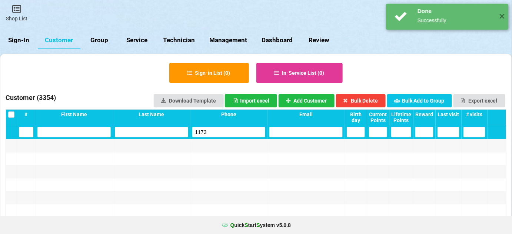
click at [224, 136] on input "1173" at bounding box center [228, 132] width 73 height 10
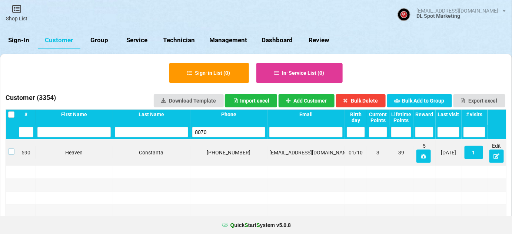
click at [11, 148] on label at bounding box center [11, 148] width 6 height 0
click at [373, 101] on button "Bulk Delete" at bounding box center [361, 100] width 50 height 13
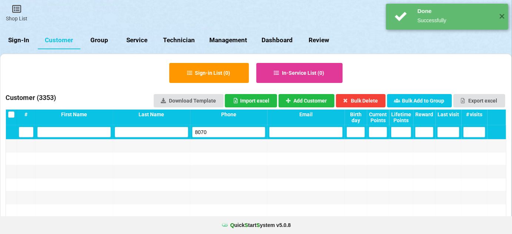
click at [222, 130] on input "8070" at bounding box center [228, 132] width 73 height 10
click at [222, 131] on input "8070" at bounding box center [228, 132] width 73 height 10
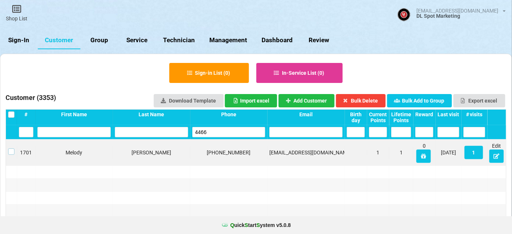
click at [11, 148] on label at bounding box center [11, 148] width 6 height 0
click at [378, 97] on button "Bulk Delete" at bounding box center [361, 100] width 50 height 13
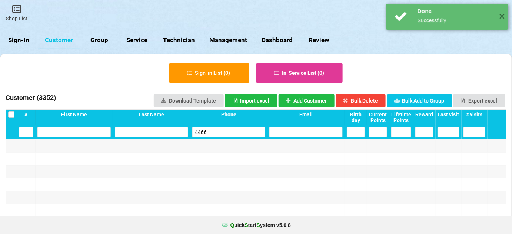
click at [234, 131] on input "4466" at bounding box center [228, 132] width 73 height 10
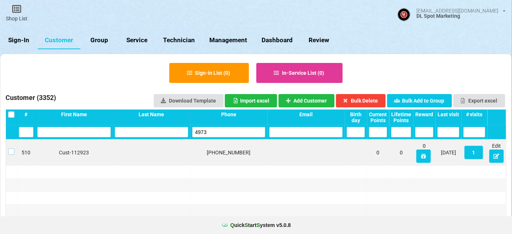
click at [11, 148] on label at bounding box center [11, 148] width 6 height 0
click at [361, 100] on button "Bulk Delete" at bounding box center [361, 100] width 50 height 13
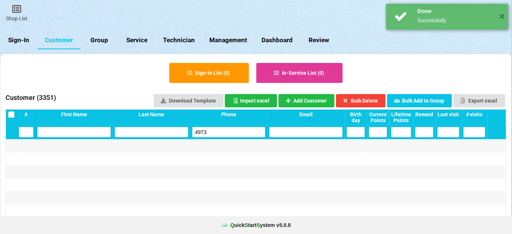
click at [231, 133] on input "4973" at bounding box center [228, 132] width 73 height 10
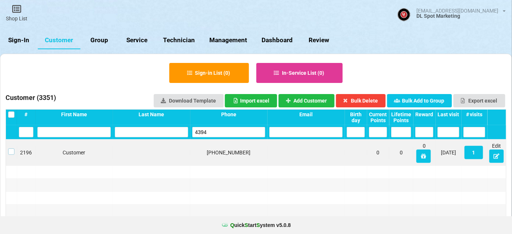
drag, startPoint x: 10, startPoint y: 152, endPoint x: 18, endPoint y: 152, distance: 7.8
click at [11, 148] on label at bounding box center [11, 148] width 6 height 0
click at [368, 98] on button "Bulk Delete" at bounding box center [361, 100] width 50 height 13
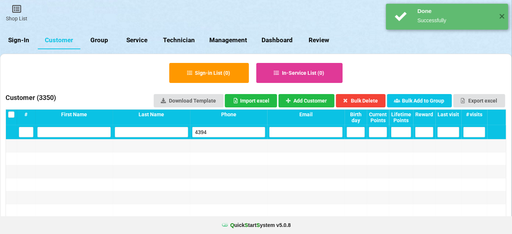
click at [228, 131] on input "4394" at bounding box center [228, 132] width 73 height 10
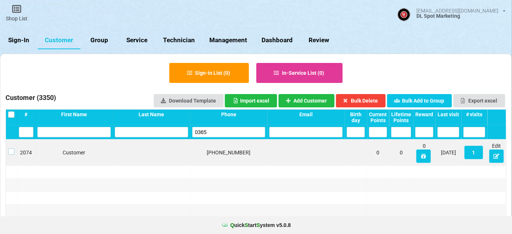
click at [10, 148] on label at bounding box center [11, 148] width 6 height 0
click at [372, 100] on button "Bulk Delete" at bounding box center [361, 100] width 50 height 13
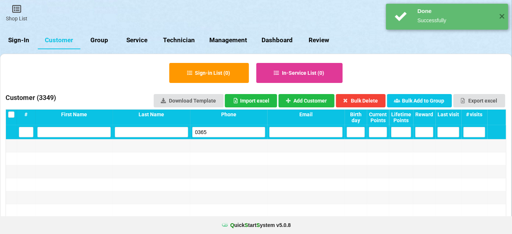
click at [213, 135] on input "0365" at bounding box center [228, 132] width 73 height 10
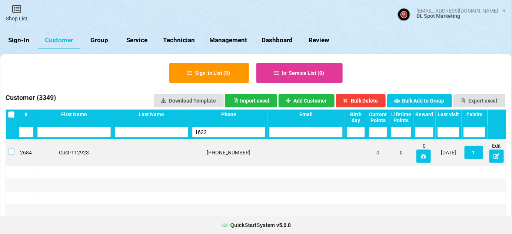
click at [12, 148] on label at bounding box center [11, 148] width 6 height 0
click at [365, 101] on button "Bulk Delete" at bounding box center [361, 100] width 50 height 13
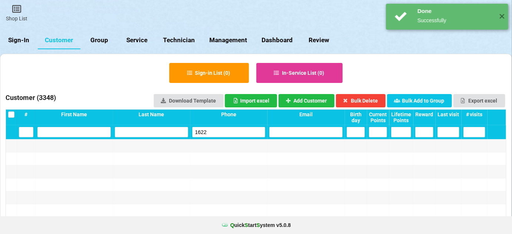
click at [224, 130] on input "1622" at bounding box center [228, 132] width 73 height 10
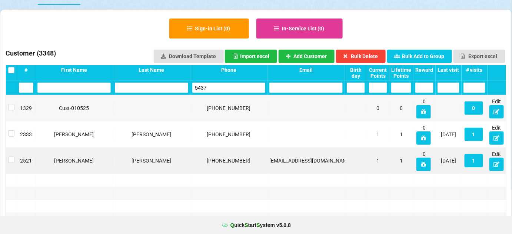
scroll to position [45, 0]
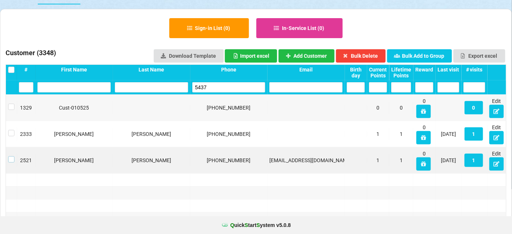
click at [8, 156] on label at bounding box center [11, 156] width 6 height 0
click at [369, 55] on button "Bulk Delete" at bounding box center [361, 55] width 50 height 13
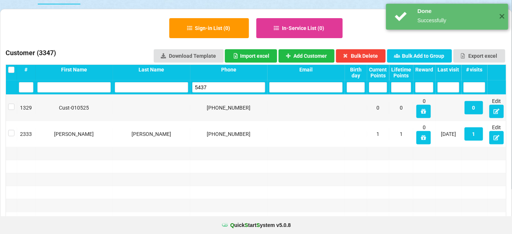
click at [217, 89] on input "5437" at bounding box center [228, 87] width 73 height 10
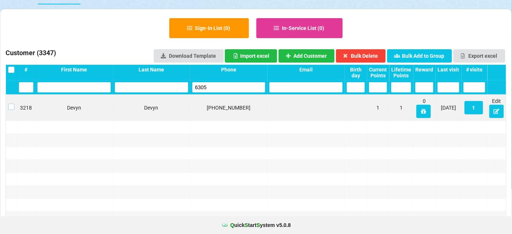
click at [11, 104] on label at bounding box center [11, 104] width 6 height 0
click at [367, 53] on button "Bulk Delete" at bounding box center [361, 55] width 50 height 13
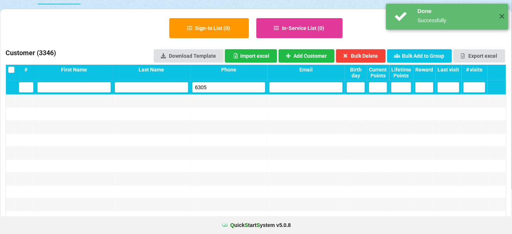
click at [219, 90] on input "6305" at bounding box center [228, 87] width 73 height 10
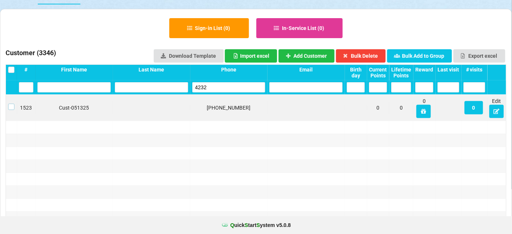
click at [12, 104] on label at bounding box center [11, 104] width 6 height 0
click at [368, 56] on button "Bulk Delete" at bounding box center [361, 55] width 50 height 13
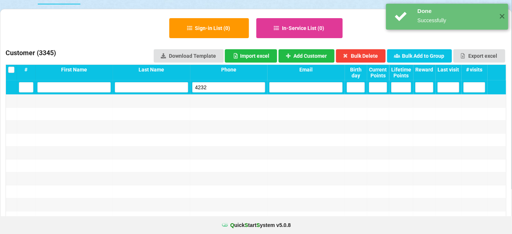
click at [218, 84] on input "4232" at bounding box center [228, 87] width 73 height 10
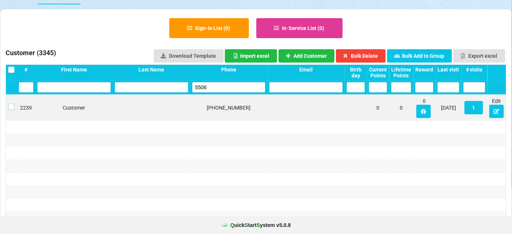
drag, startPoint x: 9, startPoint y: 106, endPoint x: 17, endPoint y: 106, distance: 8.2
click at [10, 104] on label at bounding box center [11, 104] width 6 height 0
click at [374, 55] on button "Bulk Delete" at bounding box center [361, 55] width 50 height 13
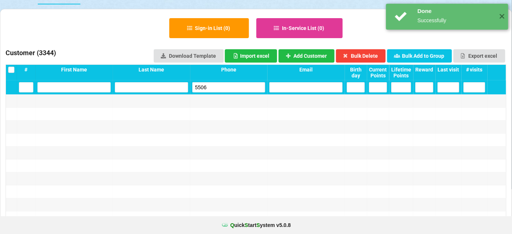
click at [216, 86] on input "5506" at bounding box center [228, 87] width 73 height 10
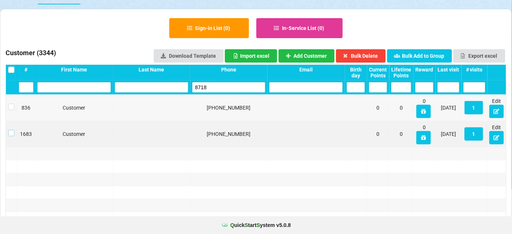
click at [10, 130] on label at bounding box center [11, 130] width 6 height 0
click at [364, 55] on button "Bulk Delete" at bounding box center [361, 55] width 50 height 13
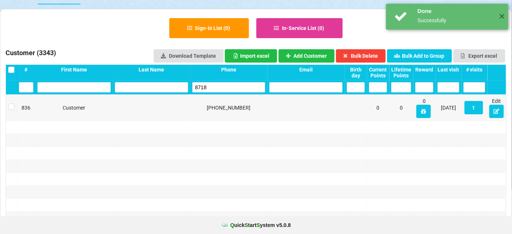
click at [231, 89] on input "8718" at bounding box center [228, 87] width 73 height 10
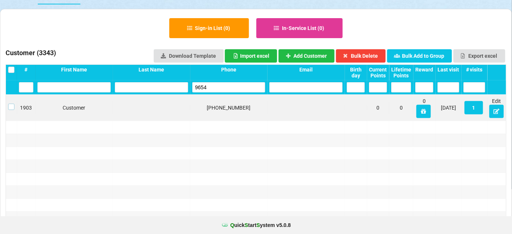
click at [10, 104] on label at bounding box center [11, 104] width 6 height 0
click at [375, 56] on button "Bulk Delete" at bounding box center [361, 55] width 50 height 13
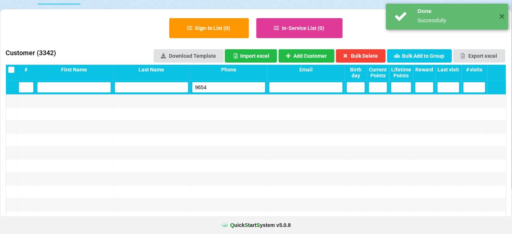
click at [231, 89] on input "9654" at bounding box center [228, 87] width 73 height 10
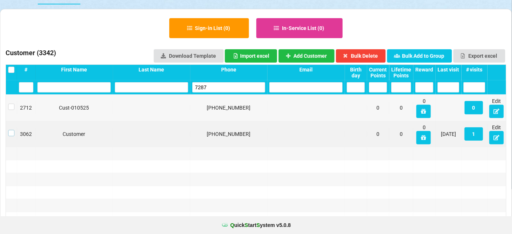
click at [11, 130] on label at bounding box center [11, 130] width 6 height 0
click at [371, 56] on button "Bulk Delete" at bounding box center [361, 55] width 50 height 13
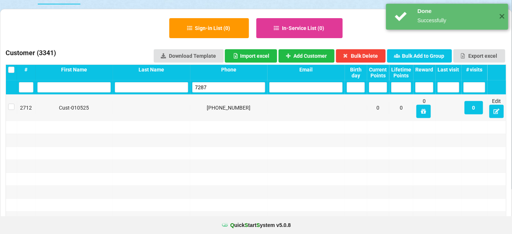
click at [218, 89] on input "7287" at bounding box center [228, 87] width 73 height 10
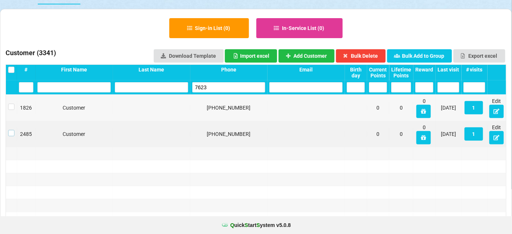
click at [12, 130] on label at bounding box center [11, 130] width 6 height 0
click at [373, 57] on button "Bulk Delete" at bounding box center [361, 55] width 50 height 13
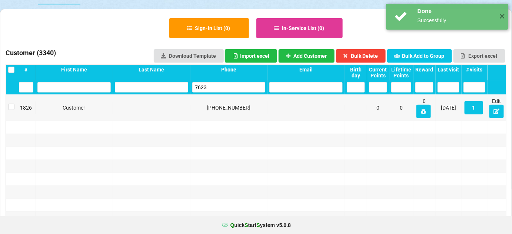
click at [221, 89] on input "7623" at bounding box center [228, 87] width 73 height 10
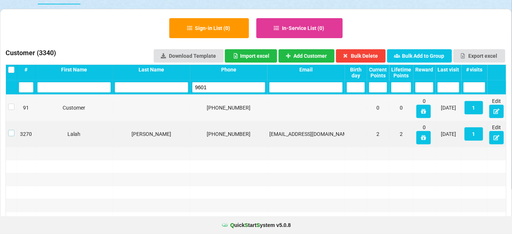
click at [12, 130] on label at bounding box center [11, 130] width 6 height 0
click at [370, 55] on button "Bulk Delete" at bounding box center [361, 55] width 50 height 13
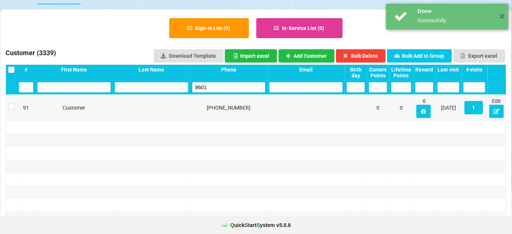
click at [209, 86] on input "9601" at bounding box center [228, 87] width 73 height 10
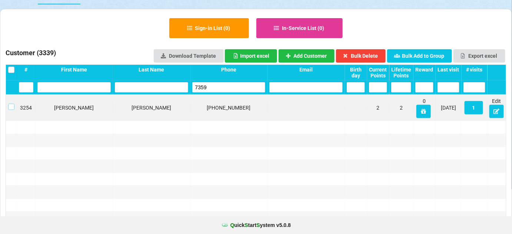
click at [9, 104] on label at bounding box center [11, 104] width 6 height 0
click at [366, 53] on button "Bulk Delete" at bounding box center [361, 55] width 50 height 13
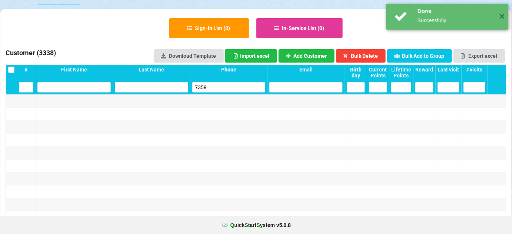
click at [209, 90] on input "7359" at bounding box center [228, 87] width 73 height 10
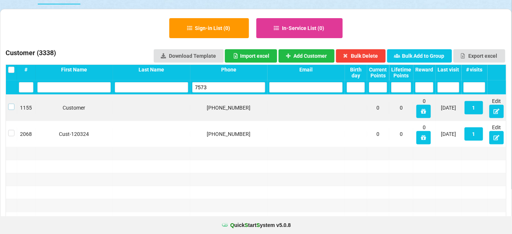
drag, startPoint x: 11, startPoint y: 106, endPoint x: 17, endPoint y: 107, distance: 6.3
click at [11, 104] on label at bounding box center [11, 104] width 6 height 0
click at [360, 56] on button "Bulk Delete" at bounding box center [361, 55] width 50 height 13
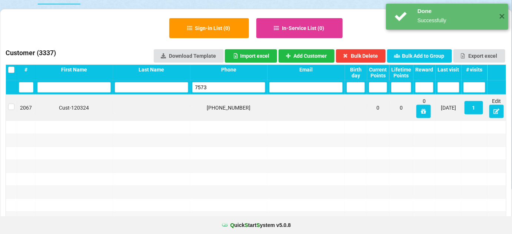
click at [217, 89] on input "7573" at bounding box center [228, 87] width 73 height 10
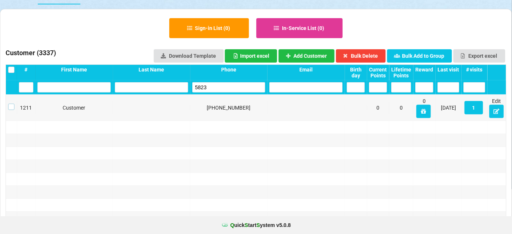
click at [11, 104] on label at bounding box center [11, 104] width 6 height 0
click at [373, 54] on button "Bulk Delete" at bounding box center [361, 55] width 50 height 13
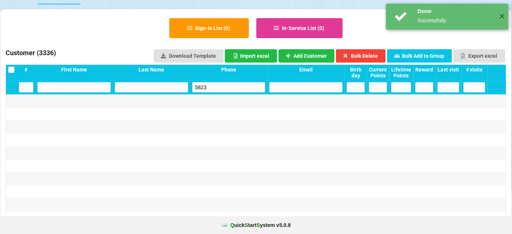
click at [231, 85] on input "5823" at bounding box center [228, 87] width 73 height 10
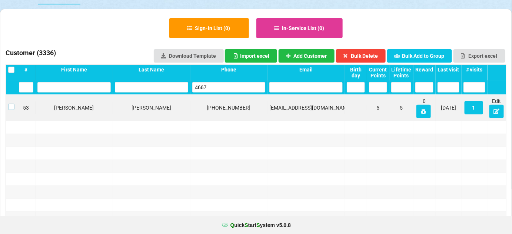
click at [11, 104] on label at bounding box center [11, 104] width 6 height 0
click at [371, 54] on button "Bulk Delete" at bounding box center [361, 55] width 50 height 13
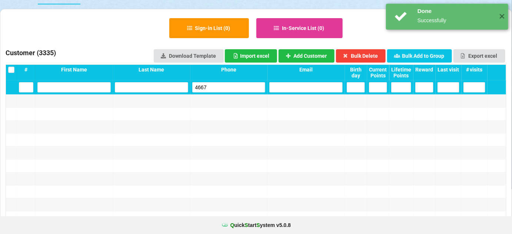
click at [210, 86] on input "4667" at bounding box center [228, 87] width 73 height 10
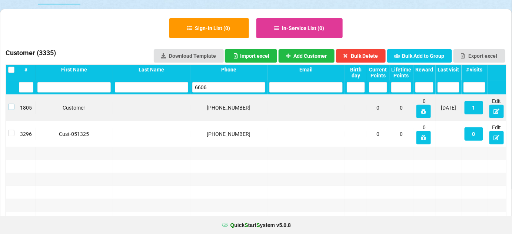
click at [8, 104] on label at bounding box center [11, 104] width 6 height 0
click at [374, 52] on button "Bulk Delete" at bounding box center [361, 55] width 50 height 13
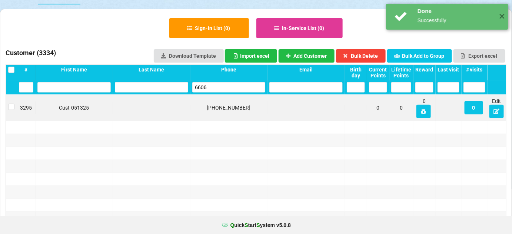
click at [235, 89] on input "6606" at bounding box center [228, 87] width 73 height 10
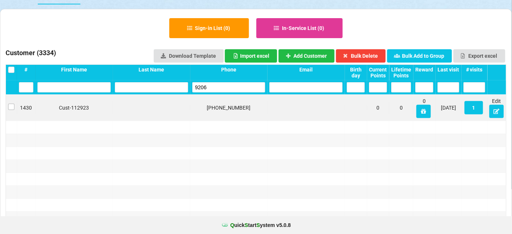
type input "9206"
click at [12, 104] on label at bounding box center [11, 104] width 6 height 0
click at [376, 54] on button "Bulk Delete" at bounding box center [361, 55] width 50 height 13
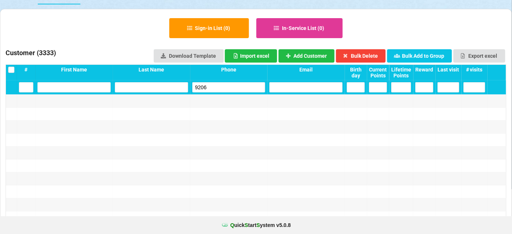
click at [220, 89] on input "9206" at bounding box center [228, 87] width 73 height 10
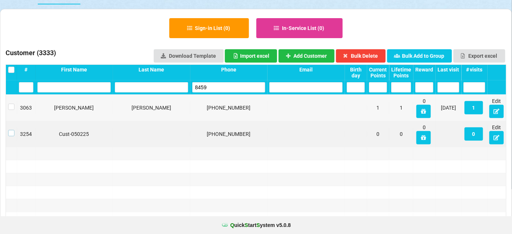
click at [10, 130] on label at bounding box center [11, 130] width 6 height 0
click at [376, 56] on button "Bulk Delete" at bounding box center [361, 55] width 50 height 13
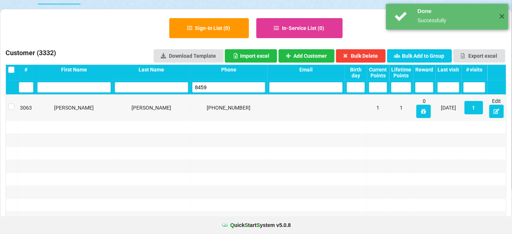
click at [235, 91] on input "8459" at bounding box center [228, 87] width 73 height 10
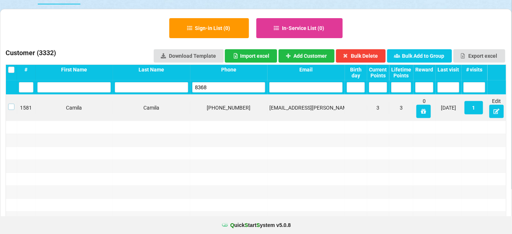
click at [10, 104] on label at bounding box center [11, 104] width 6 height 0
click at [361, 54] on button "Bulk Delete" at bounding box center [361, 55] width 50 height 13
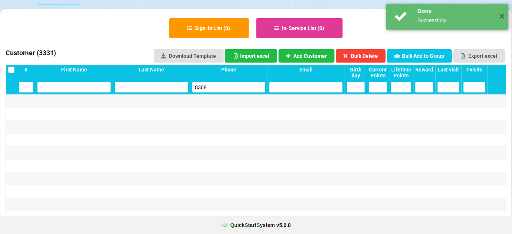
click at [223, 88] on input "8368" at bounding box center [228, 87] width 73 height 10
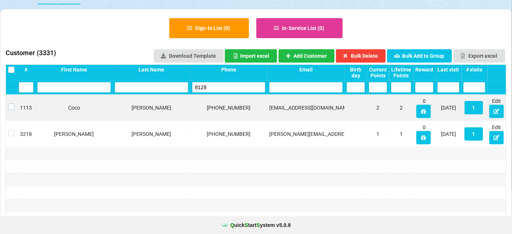
click at [11, 104] on label at bounding box center [11, 104] width 6 height 0
click at [362, 53] on button "Bulk Delete" at bounding box center [361, 55] width 50 height 13
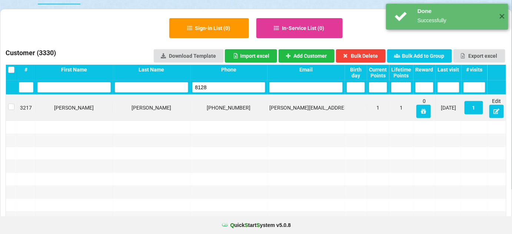
click at [220, 85] on input "8128" at bounding box center [228, 87] width 73 height 10
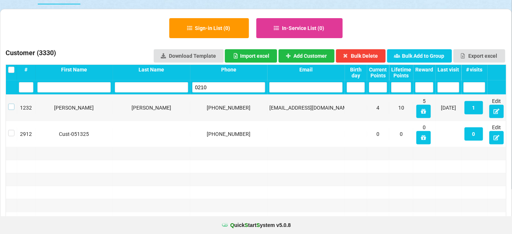
click at [11, 104] on label at bounding box center [11, 104] width 6 height 0
drag, startPoint x: 239, startPoint y: 112, endPoint x: 190, endPoint y: 180, distance: 84.4
click at [188, 190] on div at bounding box center [151, 192] width 77 height 13
click at [370, 56] on button "Bulk Delete" at bounding box center [361, 55] width 50 height 13
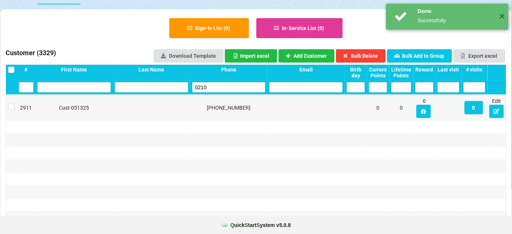
click at [215, 87] on input "0210" at bounding box center [228, 87] width 73 height 10
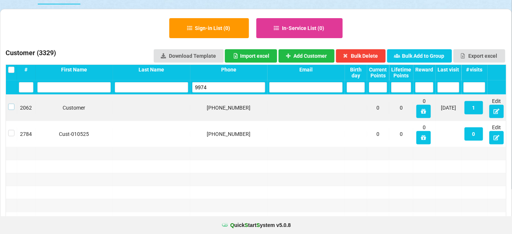
drag, startPoint x: 11, startPoint y: 106, endPoint x: 17, endPoint y: 106, distance: 6.7
click at [11, 104] on label at bounding box center [11, 104] width 6 height 0
click at [372, 54] on button "Bulk Delete" at bounding box center [361, 55] width 50 height 13
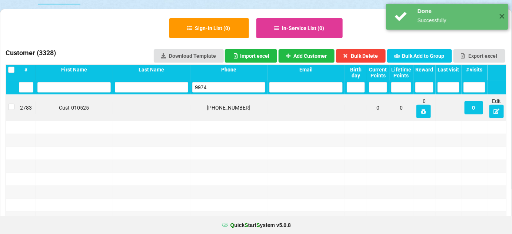
click at [233, 86] on input "9974" at bounding box center [228, 87] width 73 height 10
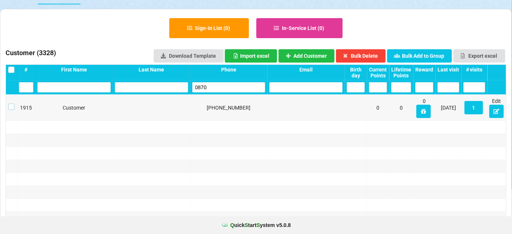
click at [10, 104] on label at bounding box center [11, 104] width 6 height 0
click at [357, 54] on button "Bulk Delete" at bounding box center [361, 55] width 50 height 13
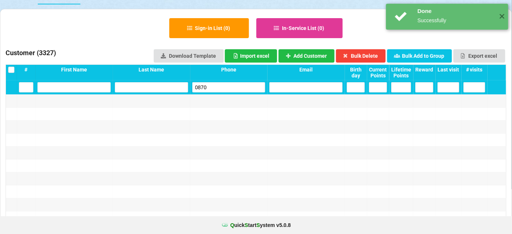
click at [221, 89] on input "0870" at bounding box center [228, 87] width 73 height 10
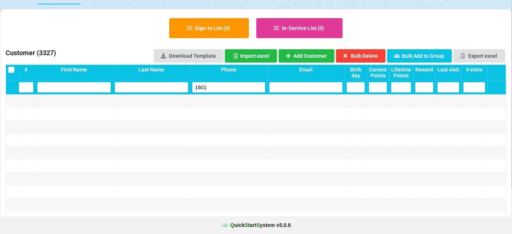
click at [211, 87] on input "1601" at bounding box center [228, 87] width 73 height 10
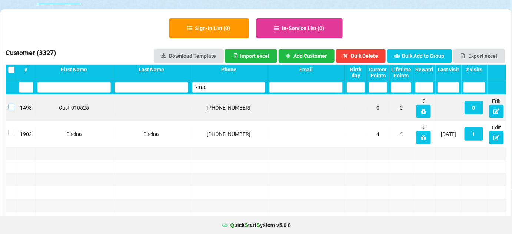
click at [11, 104] on label at bounding box center [11, 104] width 6 height 0
click at [372, 57] on button "Bulk Delete" at bounding box center [361, 55] width 50 height 13
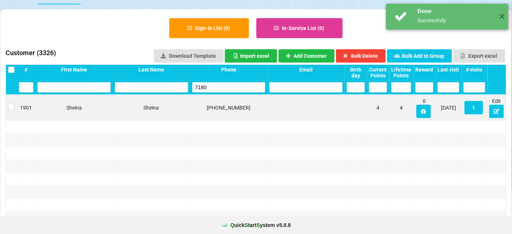
click at [226, 89] on input "7180" at bounding box center [228, 87] width 73 height 10
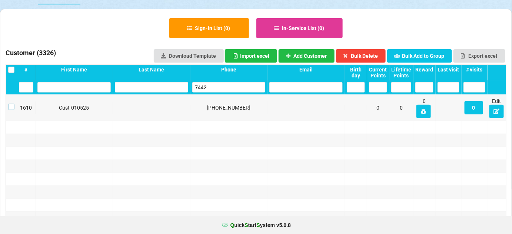
click at [10, 104] on label at bounding box center [11, 104] width 6 height 0
click at [368, 54] on button "Bulk Delete" at bounding box center [361, 55] width 50 height 13
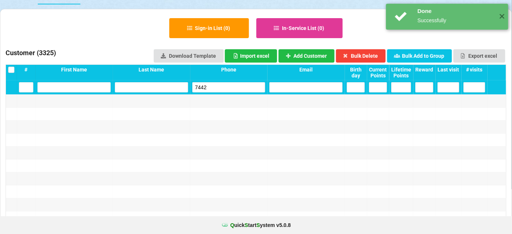
click at [215, 87] on input "7442" at bounding box center [228, 87] width 73 height 10
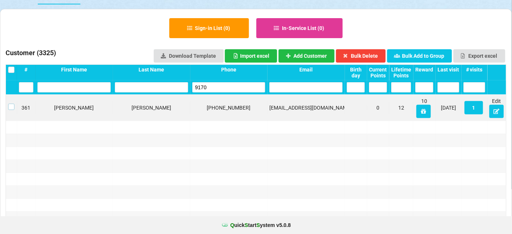
click at [12, 104] on label at bounding box center [11, 104] width 6 height 0
click at [363, 53] on button "Bulk Delete" at bounding box center [361, 55] width 50 height 13
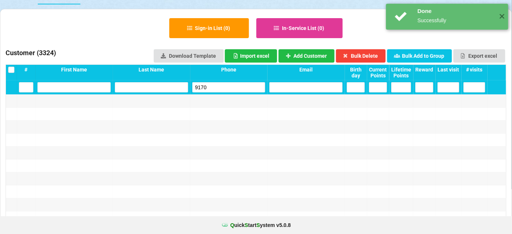
click at [219, 87] on input "9170" at bounding box center [228, 87] width 73 height 10
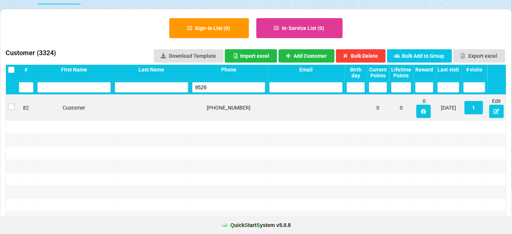
click at [10, 104] on label at bounding box center [11, 104] width 6 height 0
click at [371, 56] on button "Bulk Delete" at bounding box center [361, 55] width 50 height 13
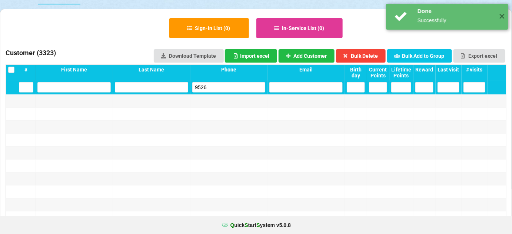
click at [236, 89] on input "9526" at bounding box center [228, 87] width 73 height 10
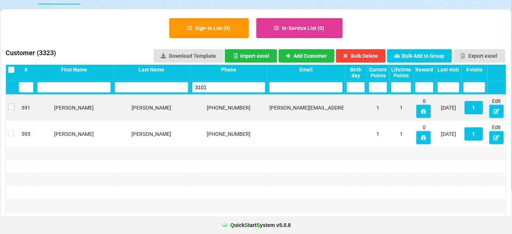
click at [11, 104] on label at bounding box center [11, 104] width 6 height 0
click at [379, 52] on button "Bulk Delete" at bounding box center [361, 55] width 50 height 13
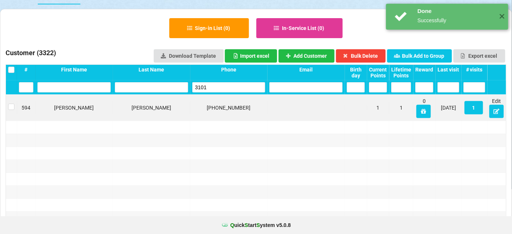
click at [233, 89] on input "3101" at bounding box center [228, 87] width 73 height 10
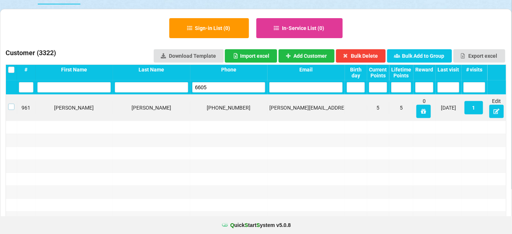
click at [9, 104] on label at bounding box center [11, 104] width 6 height 0
click at [361, 56] on button "Bulk Delete" at bounding box center [361, 55] width 50 height 13
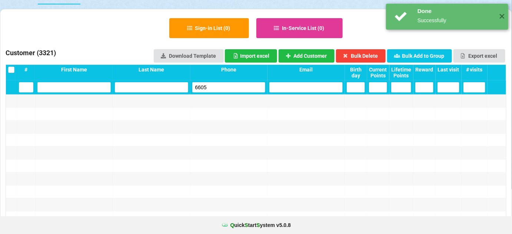
click at [214, 87] on input "6605" at bounding box center [228, 87] width 73 height 10
drag, startPoint x: 214, startPoint y: 87, endPoint x: 219, endPoint y: 90, distance: 6.0
click at [216, 89] on input "6605" at bounding box center [228, 87] width 73 height 10
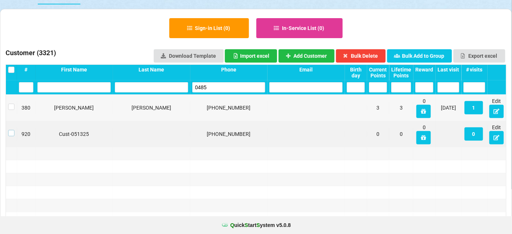
click at [11, 130] on label at bounding box center [11, 130] width 6 height 0
click at [377, 54] on button "Bulk Delete" at bounding box center [361, 55] width 50 height 13
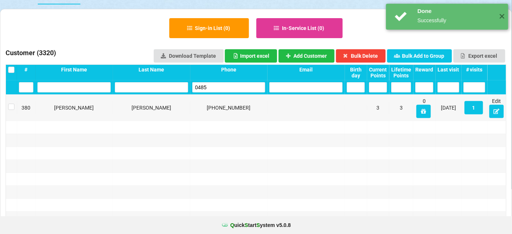
click at [234, 88] on input "0485" at bounding box center [228, 87] width 73 height 10
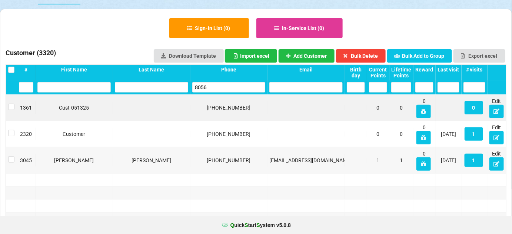
click at [211, 88] on input "8056" at bounding box center [228, 87] width 73 height 10
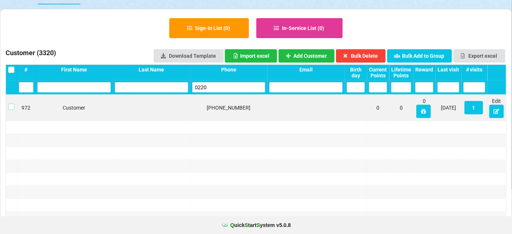
click at [12, 104] on label at bounding box center [11, 104] width 6 height 0
click at [375, 52] on button "Bulk Delete" at bounding box center [361, 55] width 50 height 13
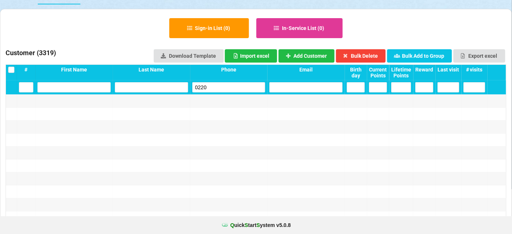
click at [218, 87] on input "0220" at bounding box center [228, 87] width 73 height 10
click at [193, 87] on input "8368" at bounding box center [228, 87] width 73 height 10
click at [198, 87] on input "8368" at bounding box center [228, 87] width 73 height 10
click at [201, 86] on input "8368" at bounding box center [228, 87] width 73 height 10
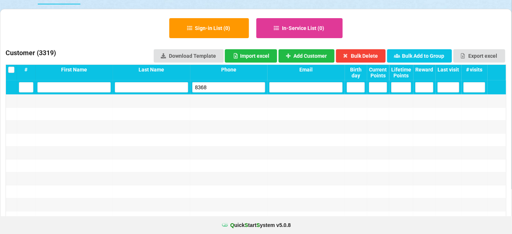
click at [201, 86] on input "8368" at bounding box center [228, 87] width 73 height 10
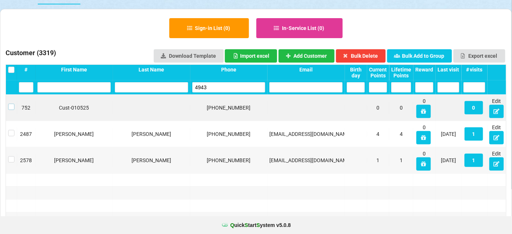
click at [9, 104] on label at bounding box center [11, 104] width 6 height 0
click at [373, 56] on button "Bulk Delete" at bounding box center [361, 55] width 50 height 13
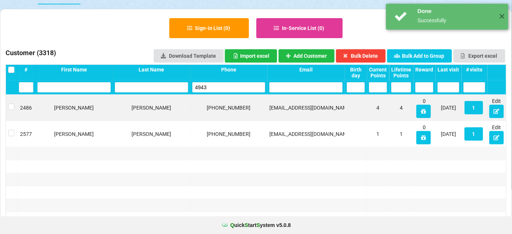
click at [218, 87] on input "4943" at bounding box center [228, 87] width 73 height 10
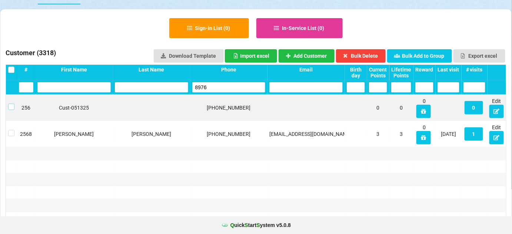
click at [11, 104] on label at bounding box center [11, 104] width 6 height 0
click at [364, 53] on button "Bulk Delete" at bounding box center [361, 55] width 50 height 13
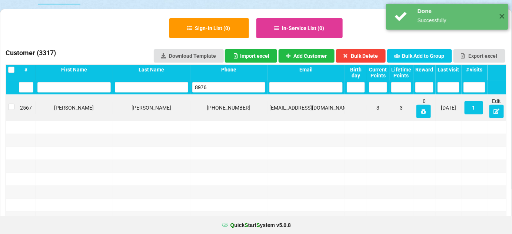
click at [227, 87] on input "8976" at bounding box center [228, 87] width 73 height 10
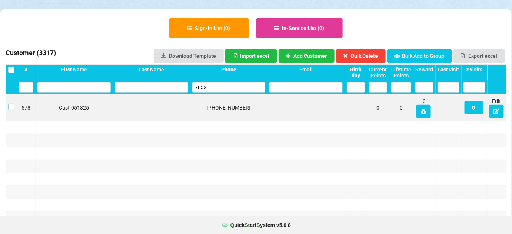
click at [11, 104] on label at bounding box center [11, 104] width 6 height 0
click at [377, 55] on button "Bulk Delete" at bounding box center [361, 55] width 50 height 13
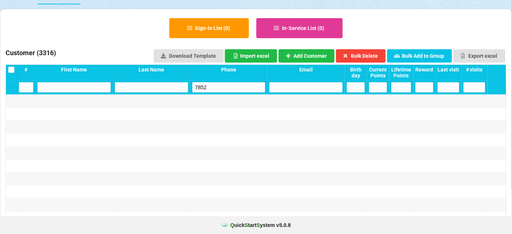
click at [214, 89] on input "7852" at bounding box center [228, 87] width 73 height 10
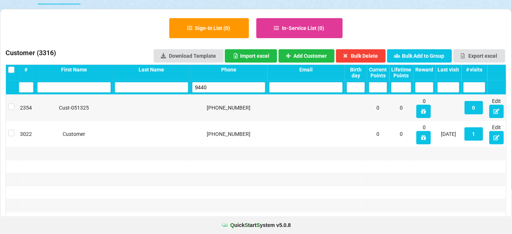
type input "9440"
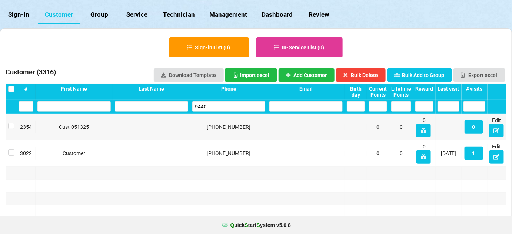
scroll to position [0, 0]
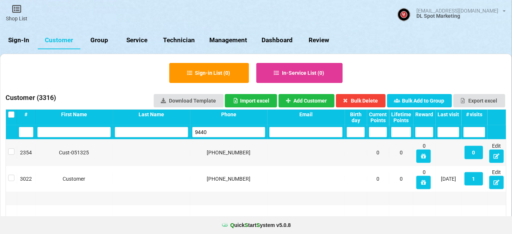
click at [21, 44] on link "Sign-In" at bounding box center [19, 40] width 38 height 18
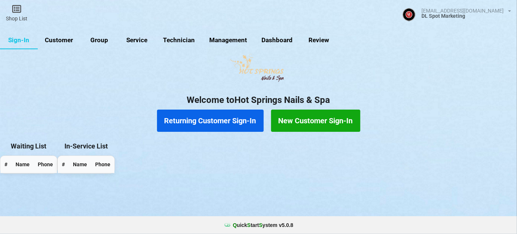
click at [61, 42] on link "Customer" at bounding box center [59, 40] width 43 height 18
select select "25"
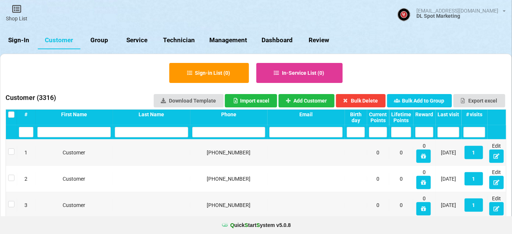
click at [212, 134] on input "text" at bounding box center [228, 132] width 73 height 10
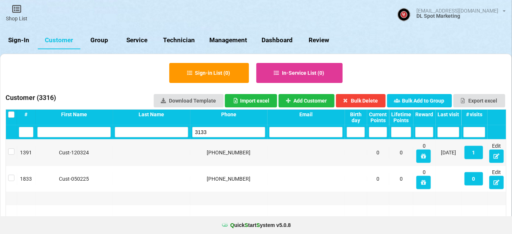
click at [219, 135] on input "3133" at bounding box center [228, 132] width 73 height 10
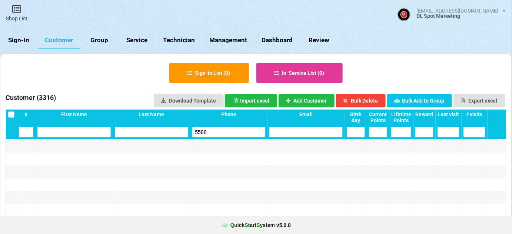
click at [209, 130] on input "5588" at bounding box center [228, 132] width 73 height 10
click at [215, 134] on input "1601" at bounding box center [228, 132] width 73 height 10
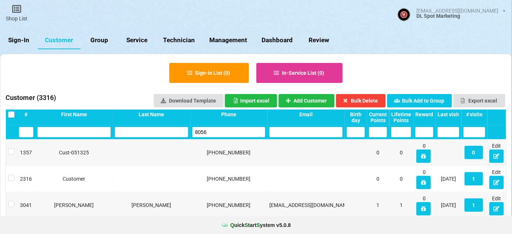
type input "8056"
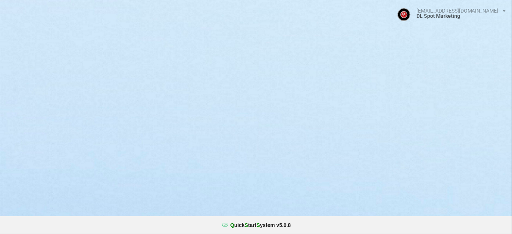
select select "25"
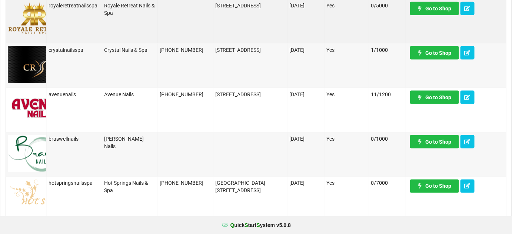
scroll to position [314, 0]
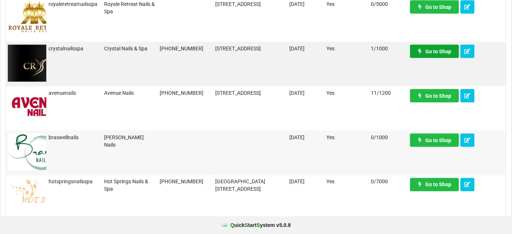
click at [431, 54] on link "Go to Shop" at bounding box center [434, 51] width 49 height 13
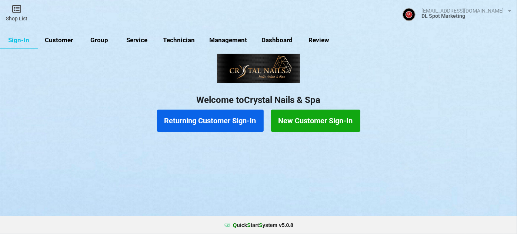
click at [63, 40] on link "Customer" at bounding box center [59, 40] width 43 height 18
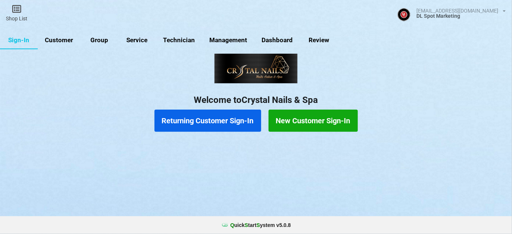
select select "25"
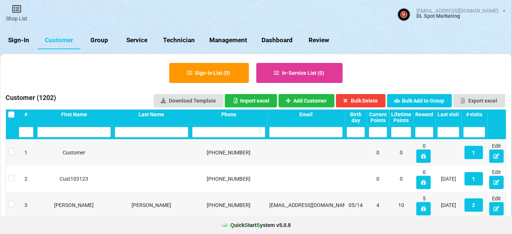
click at [221, 132] on input "text" at bounding box center [228, 132] width 73 height 10
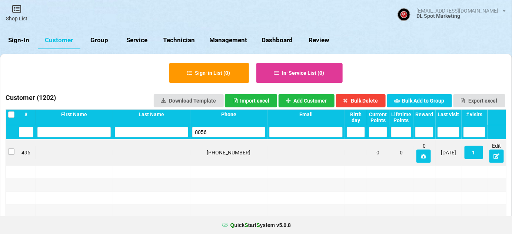
type input "8056"
click at [10, 148] on label at bounding box center [11, 148] width 6 height 0
click at [362, 101] on button "Bulk Delete" at bounding box center [361, 100] width 50 height 13
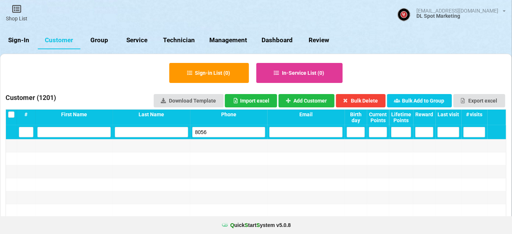
click at [211, 131] on input "8056" at bounding box center [228, 132] width 73 height 10
click at [215, 131] on input "0220" at bounding box center [228, 132] width 73 height 10
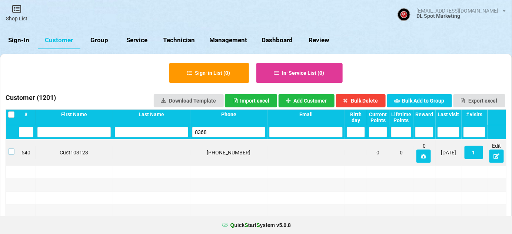
click at [11, 148] on label at bounding box center [11, 148] width 6 height 0
click at [369, 99] on button "Bulk Delete" at bounding box center [361, 100] width 50 height 13
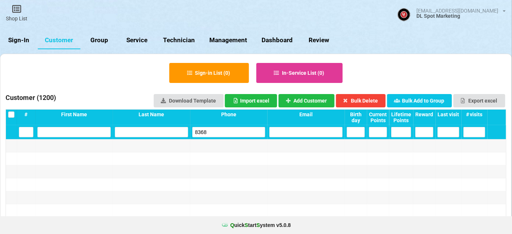
click at [205, 134] on input "8368" at bounding box center [228, 132] width 73 height 10
click at [210, 129] on input "4943" at bounding box center [228, 132] width 73 height 10
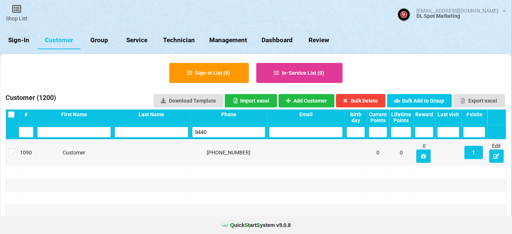
click at [215, 133] on input "9440" at bounding box center [228, 132] width 73 height 10
click at [11, 148] on label at bounding box center [11, 148] width 6 height 0
click at [360, 98] on button "Bulk Delete" at bounding box center [361, 100] width 50 height 13
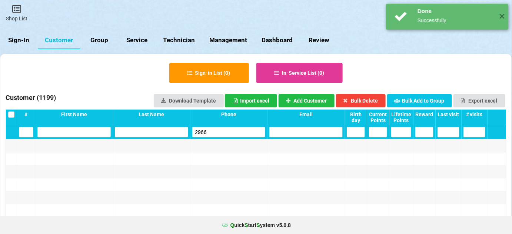
click at [218, 135] on input "2966" at bounding box center [228, 132] width 73 height 10
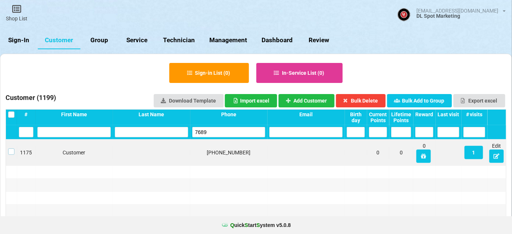
click at [10, 148] on label at bounding box center [11, 148] width 6 height 0
click at [363, 98] on button "Bulk Delete" at bounding box center [361, 100] width 50 height 13
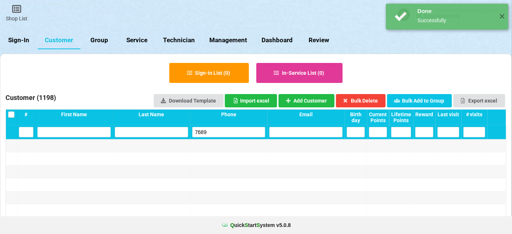
click at [236, 131] on input "7689" at bounding box center [228, 132] width 73 height 10
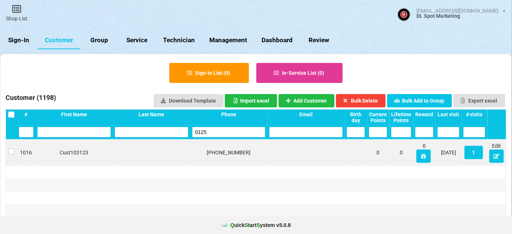
click at [11, 148] on label at bounding box center [11, 148] width 6 height 0
click at [372, 99] on button "Bulk Delete" at bounding box center [361, 100] width 50 height 13
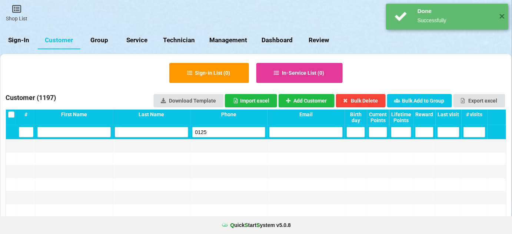
click at [232, 128] on input "0125" at bounding box center [228, 132] width 73 height 10
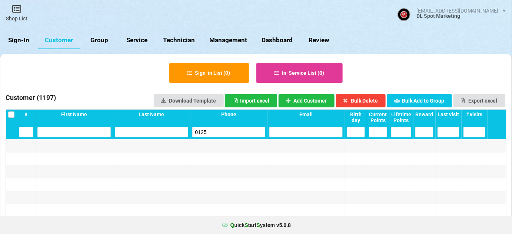
type input "5"
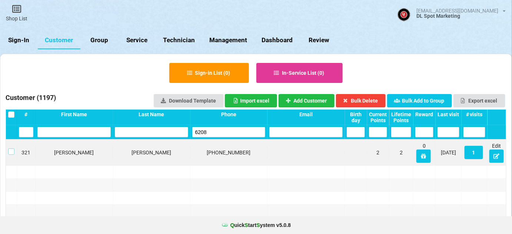
click at [12, 148] on label at bounding box center [11, 148] width 6 height 0
click at [368, 99] on button "Bulk Delete" at bounding box center [361, 100] width 50 height 13
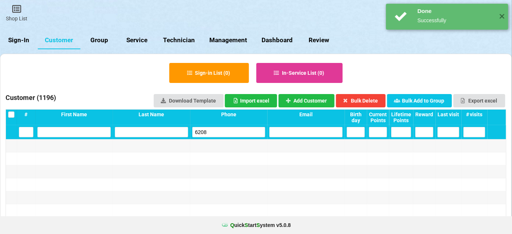
click at [220, 135] on input "6208" at bounding box center [228, 132] width 73 height 10
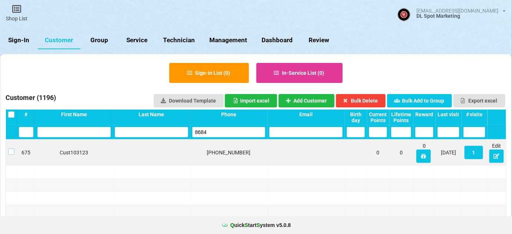
click at [11, 148] on label at bounding box center [11, 148] width 6 height 0
click at [367, 98] on button "Bulk Delete" at bounding box center [361, 100] width 50 height 13
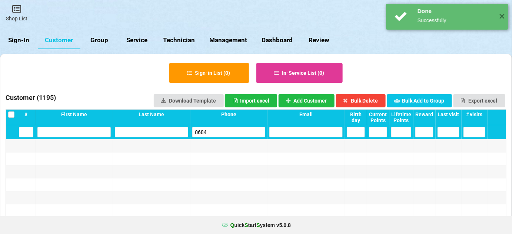
click at [216, 132] on input "8684" at bounding box center [228, 132] width 73 height 10
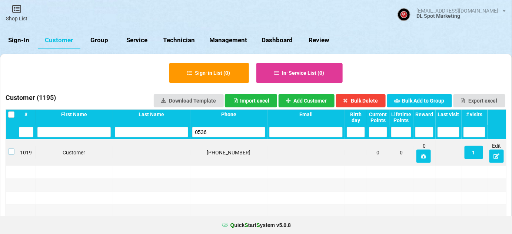
click at [12, 148] on label at bounding box center [11, 148] width 6 height 0
click at [371, 101] on button "Bulk Delete" at bounding box center [361, 100] width 50 height 13
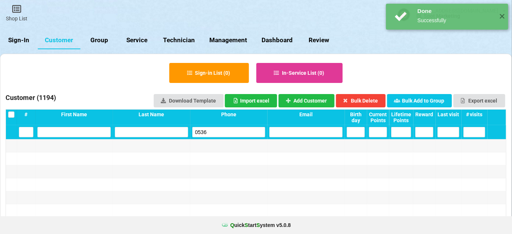
click at [232, 129] on input "0536" at bounding box center [228, 132] width 73 height 10
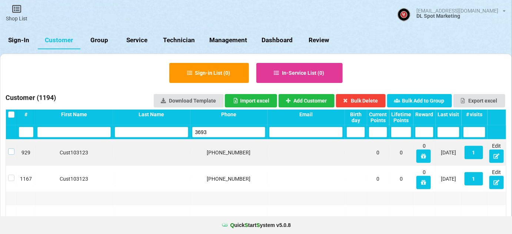
click at [11, 148] on label at bounding box center [11, 148] width 6 height 0
click at [373, 101] on button "Bulk Delete" at bounding box center [361, 100] width 50 height 13
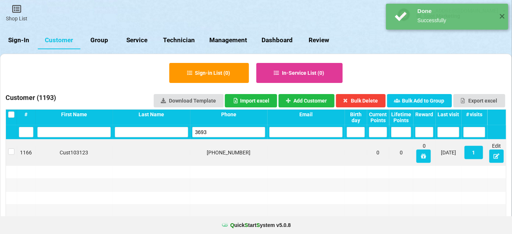
click at [217, 133] on input "3693" at bounding box center [228, 132] width 73 height 10
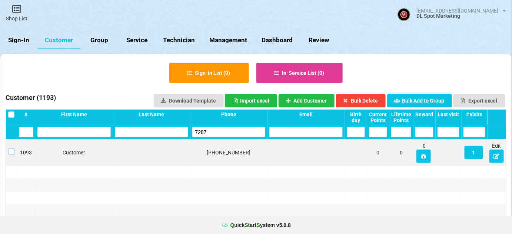
click at [10, 148] on label at bounding box center [11, 148] width 6 height 0
click at [374, 100] on button "Bulk Delete" at bounding box center [361, 100] width 50 height 13
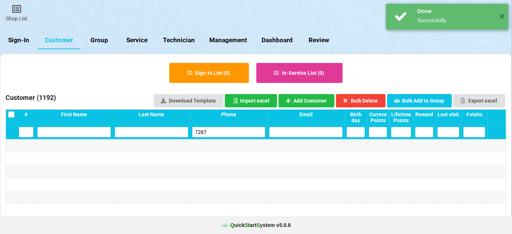
click at [245, 132] on input "7287" at bounding box center [228, 132] width 73 height 10
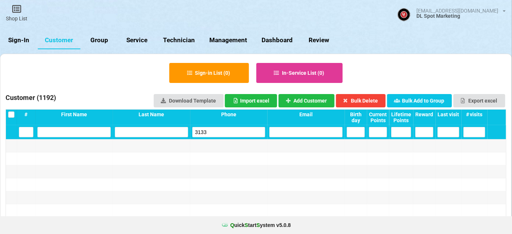
click at [213, 131] on input "3133" at bounding box center [228, 132] width 73 height 10
click at [219, 133] on input "5588" at bounding box center [228, 132] width 73 height 10
click at [219, 130] on input "1601" at bounding box center [228, 132] width 73 height 10
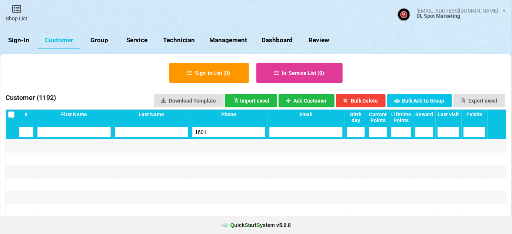
click at [219, 130] on input "1601" at bounding box center [228, 132] width 73 height 10
type input "8056"
click at [11, 39] on link "Sign-In" at bounding box center [19, 40] width 38 height 18
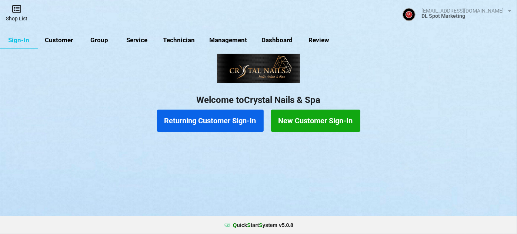
click at [16, 11] on icon at bounding box center [16, 8] width 10 height 9
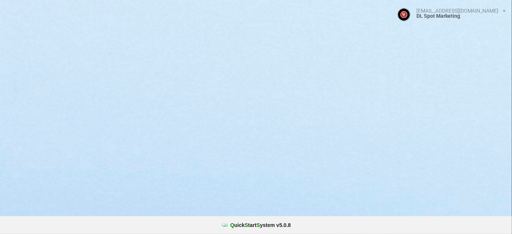
select select "25"
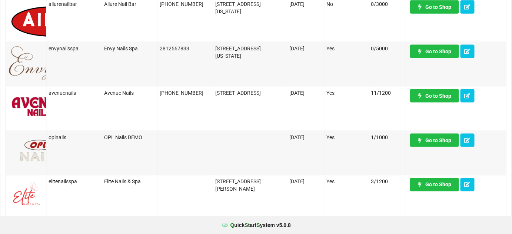
scroll to position [359, 0]
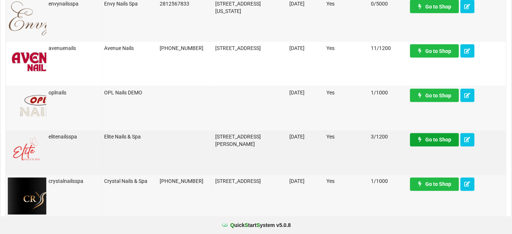
click at [438, 140] on link "Go to Shop" at bounding box center [434, 139] width 49 height 13
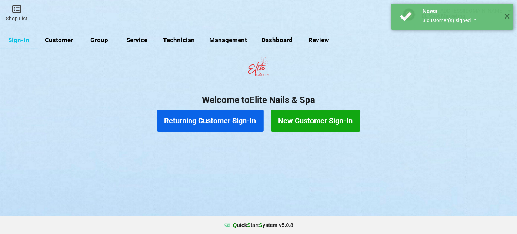
click at [67, 40] on link "Customer" at bounding box center [59, 40] width 43 height 18
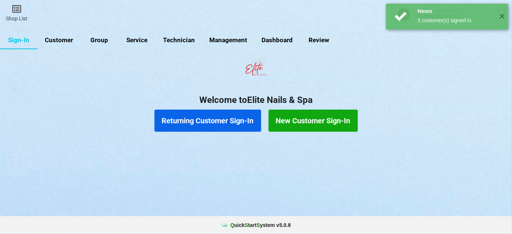
select select "25"
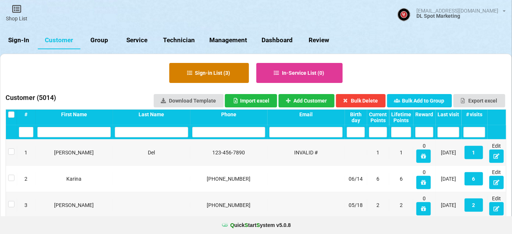
click at [208, 77] on button "Sign-in List ( 3 )" at bounding box center [209, 73] width 80 height 20
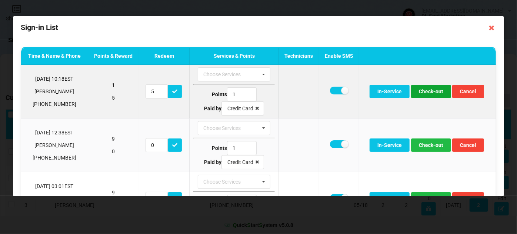
click at [431, 91] on button "Check-out" at bounding box center [431, 91] width 40 height 13
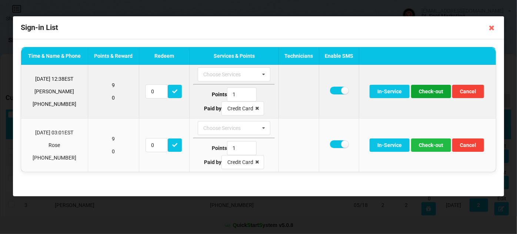
click at [431, 92] on button "Check-out" at bounding box center [431, 91] width 40 height 13
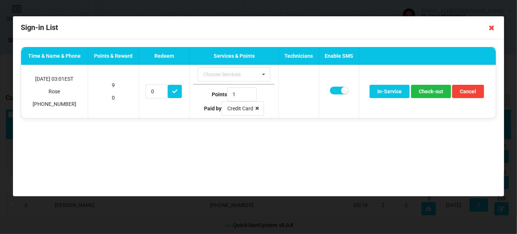
click at [491, 29] on icon at bounding box center [492, 28] width 12 height 12
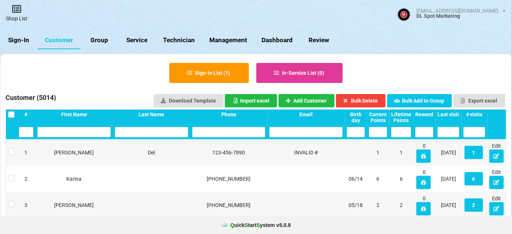
click at [21, 16] on link "Shop List" at bounding box center [16, 13] width 33 height 26
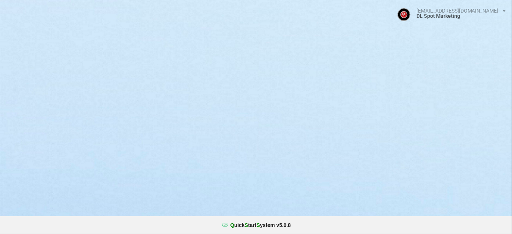
select select "25"
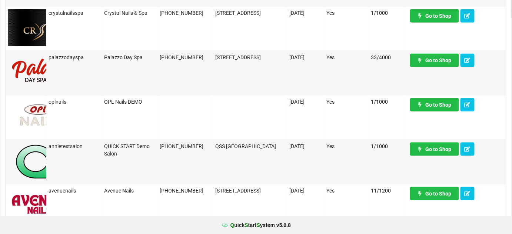
scroll to position [224, 0]
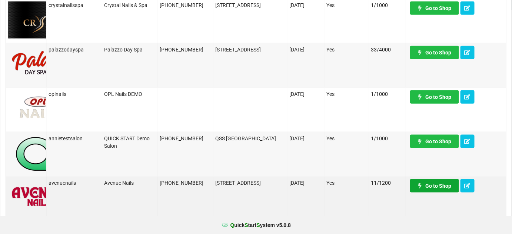
click at [434, 189] on link "Go to Shop" at bounding box center [434, 185] width 49 height 13
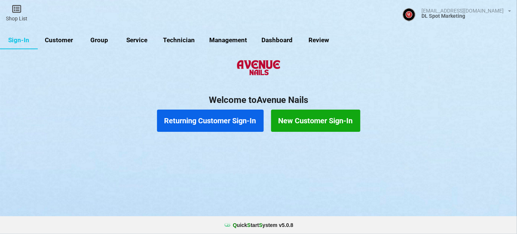
click at [63, 41] on link "Customer" at bounding box center [59, 40] width 43 height 18
select select "25"
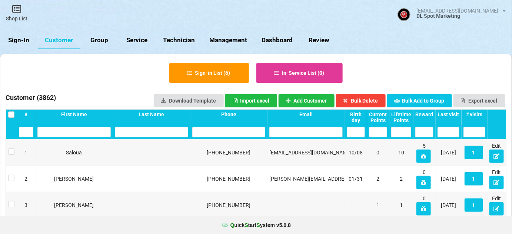
click at [450, 115] on div "Last visit" at bounding box center [448, 114] width 22 height 6
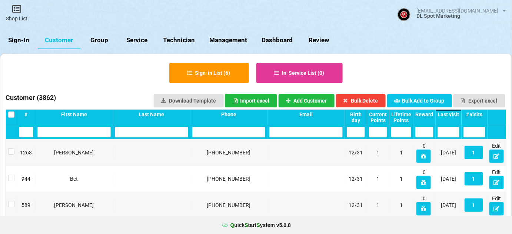
click at [450, 115] on div "Last visit" at bounding box center [448, 114] width 22 height 6
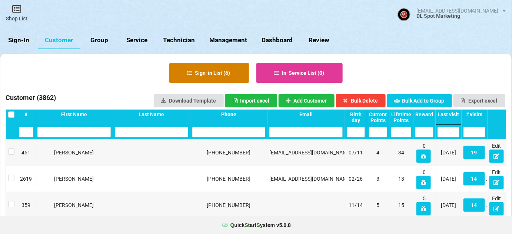
click at [211, 67] on button "Sign-in List ( 6 )" at bounding box center [209, 73] width 80 height 20
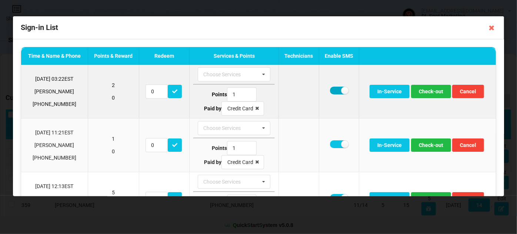
click at [334, 90] on label at bounding box center [339, 91] width 18 height 8
checkbox input "true"
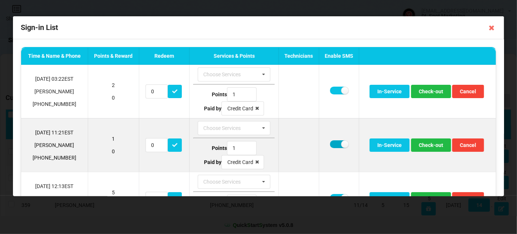
click at [332, 144] on label at bounding box center [339, 144] width 18 height 8
checkbox input "false"
click at [427, 146] on button "Check-out" at bounding box center [431, 144] width 40 height 13
click at [423, 143] on button "Check-out" at bounding box center [431, 144] width 40 height 13
click at [428, 143] on button "Check-out" at bounding box center [431, 144] width 40 height 13
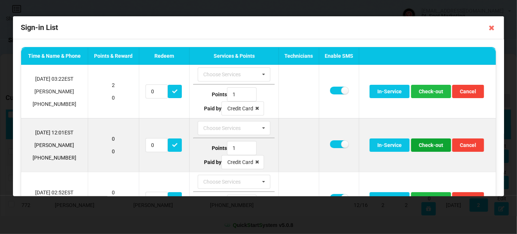
click at [428, 144] on button "Check-out" at bounding box center [431, 144] width 40 height 13
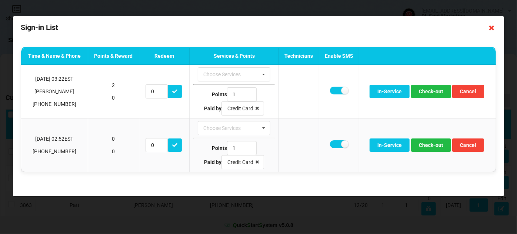
click at [492, 29] on icon at bounding box center [492, 28] width 12 height 12
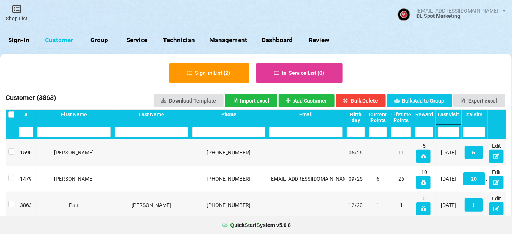
click at [24, 40] on link "Sign-In" at bounding box center [19, 40] width 38 height 18
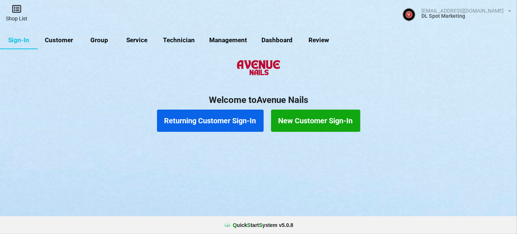
click at [10, 11] on link "Shop List" at bounding box center [16, 13] width 33 height 26
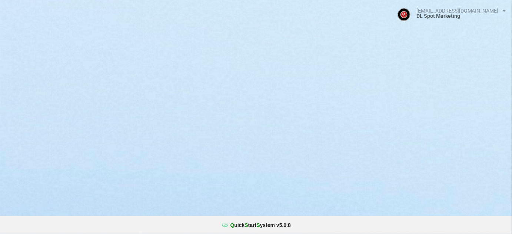
select select "25"
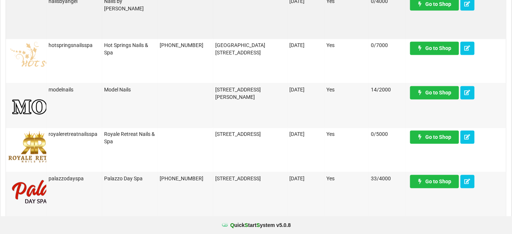
scroll to position [494, 0]
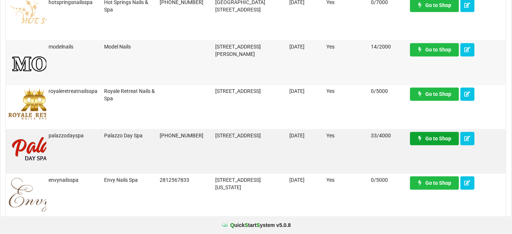
click at [441, 138] on link "Go to Shop" at bounding box center [434, 138] width 49 height 13
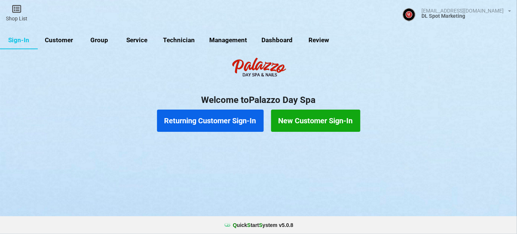
click at [65, 41] on link "Customer" at bounding box center [59, 40] width 43 height 18
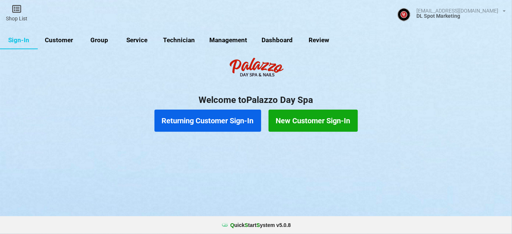
select select "25"
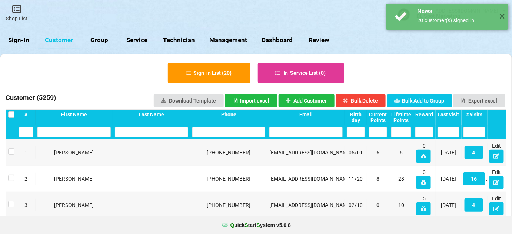
click at [450, 113] on div "Last visit" at bounding box center [448, 114] width 22 height 6
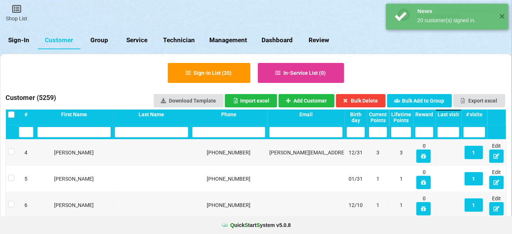
click at [450, 113] on div "Last visit" at bounding box center [448, 114] width 22 height 6
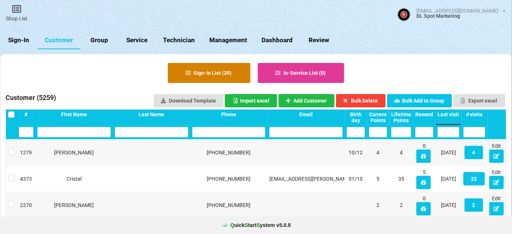
click at [220, 71] on button "Sign-in List ( 20 )" at bounding box center [209, 73] width 83 height 20
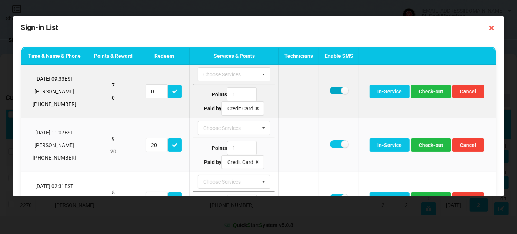
click at [334, 90] on label at bounding box center [339, 91] width 18 height 8
checkbox input "false"
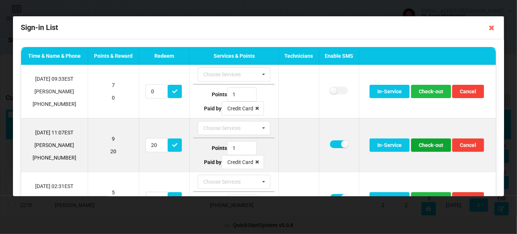
click at [438, 143] on button "Check-out" at bounding box center [431, 144] width 40 height 13
click at [333, 143] on label at bounding box center [339, 144] width 18 height 8
checkbox input "false"
click at [430, 146] on button "Check-out" at bounding box center [431, 144] width 40 height 13
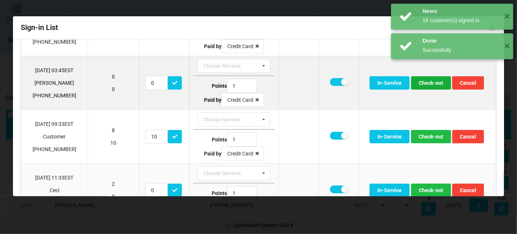
scroll to position [90, 0]
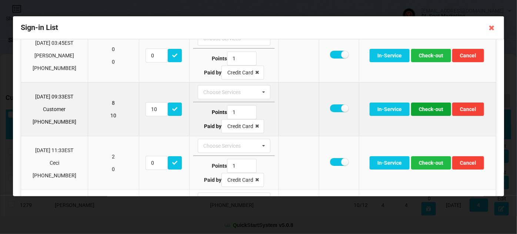
click at [435, 106] on button "Check-out" at bounding box center [431, 109] width 40 height 13
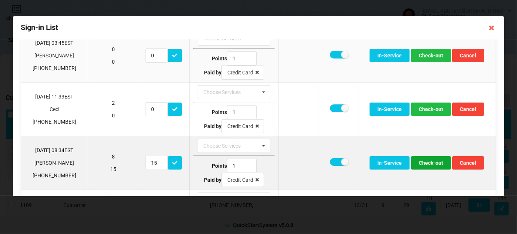
click at [427, 160] on button "Check-out" at bounding box center [431, 162] width 40 height 13
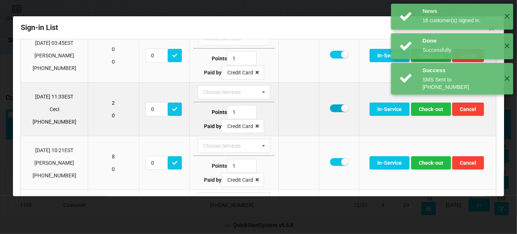
click at [335, 106] on label at bounding box center [339, 108] width 18 height 8
checkbox input "false"
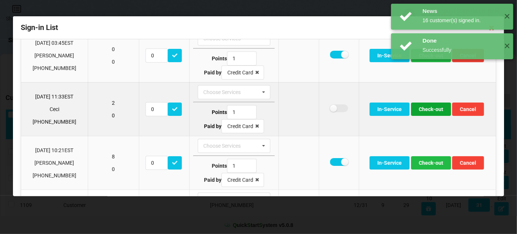
click at [437, 107] on button "Check-out" at bounding box center [431, 109] width 40 height 13
drag, startPoint x: 334, startPoint y: 106, endPoint x: 338, endPoint y: 107, distance: 3.9
click at [334, 106] on label at bounding box center [339, 108] width 18 height 8
checkbox input "false"
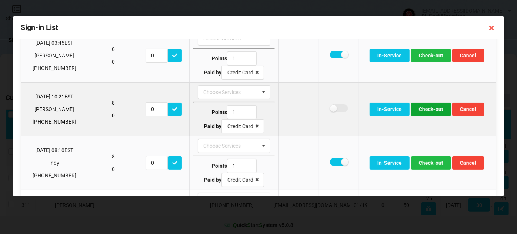
click at [424, 107] on button "Check-out" at bounding box center [431, 109] width 40 height 13
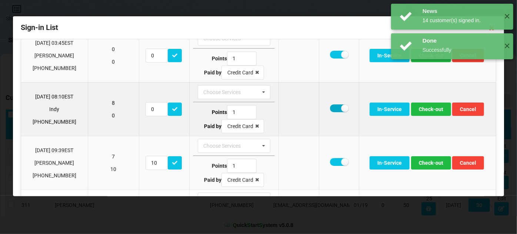
click at [332, 107] on label at bounding box center [339, 108] width 18 height 8
checkbox input "false"
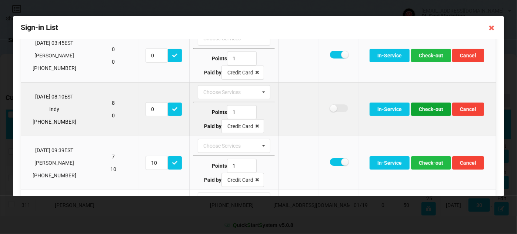
click at [423, 106] on button "Check-out" at bounding box center [431, 109] width 40 height 13
click at [427, 108] on button "Check-out" at bounding box center [431, 109] width 40 height 13
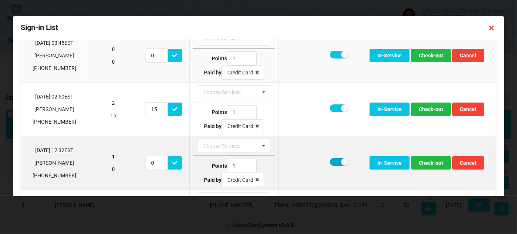
click at [333, 160] on label at bounding box center [339, 162] width 18 height 8
checkbox input "false"
click at [427, 160] on button "Check-out" at bounding box center [431, 162] width 40 height 13
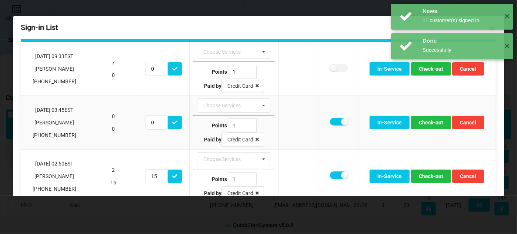
scroll to position [0, 0]
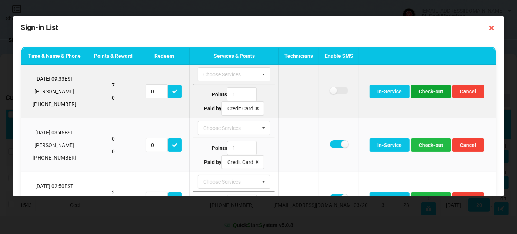
click at [435, 91] on button "Check-out" at bounding box center [431, 91] width 40 height 13
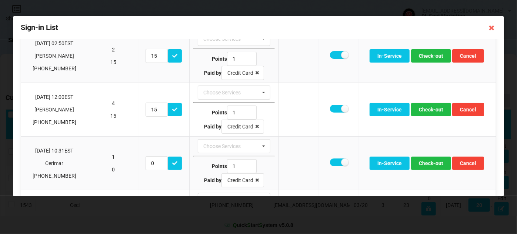
scroll to position [90, 0]
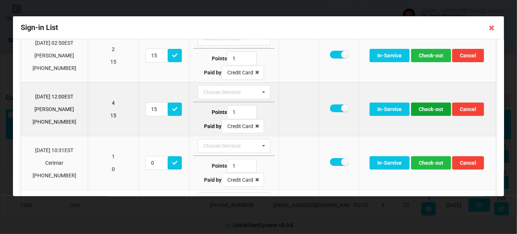
click at [428, 105] on button "Check-out" at bounding box center [431, 109] width 40 height 13
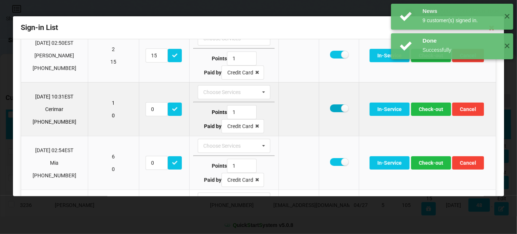
click at [333, 109] on label at bounding box center [339, 108] width 18 height 8
checkbox input "false"
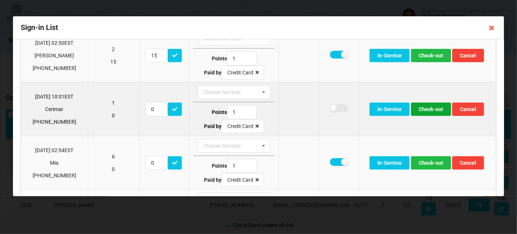
click at [424, 108] on button "Check-out" at bounding box center [431, 109] width 40 height 13
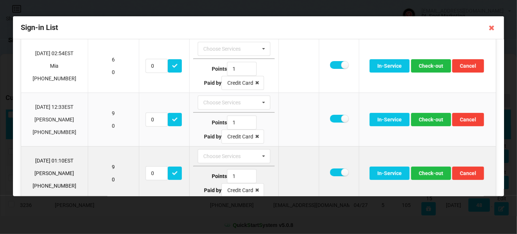
scroll to position [134, 0]
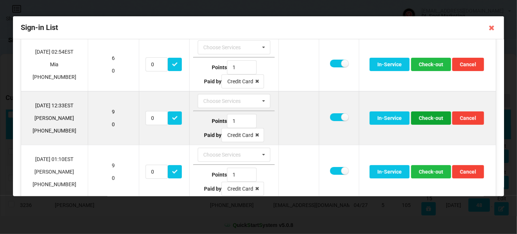
click at [431, 115] on button "Check-out" at bounding box center [431, 117] width 40 height 13
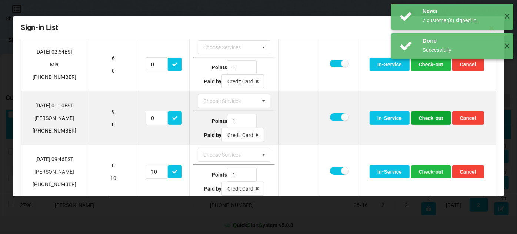
click at [426, 116] on button "Check-out" at bounding box center [431, 117] width 40 height 13
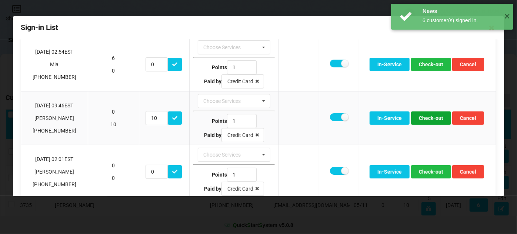
click at [426, 116] on button "Check-out" at bounding box center [431, 117] width 40 height 13
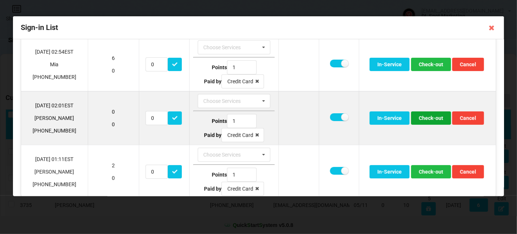
click at [420, 115] on button "Check-out" at bounding box center [431, 117] width 40 height 13
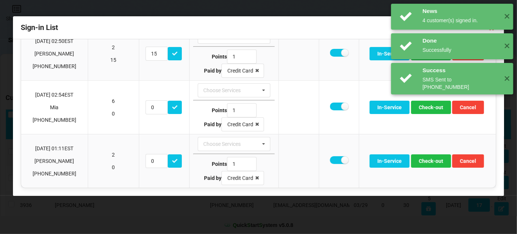
scroll to position [89, 0]
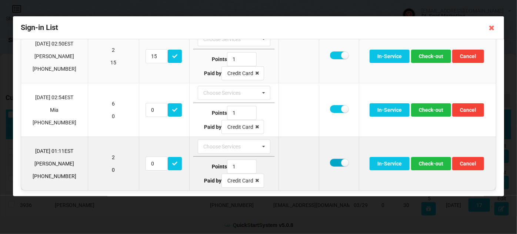
click at [334, 159] on label at bounding box center [339, 163] width 18 height 8
checkbox input "false"
click at [430, 158] on button "Check-out" at bounding box center [431, 163] width 40 height 13
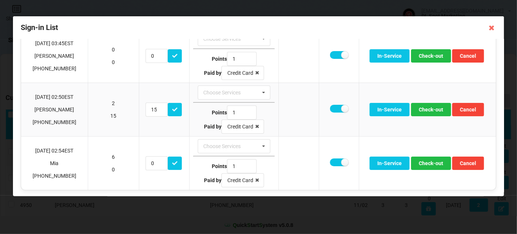
scroll to position [36, 0]
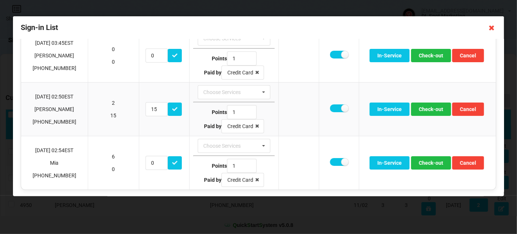
click at [492, 29] on icon at bounding box center [492, 28] width 12 height 12
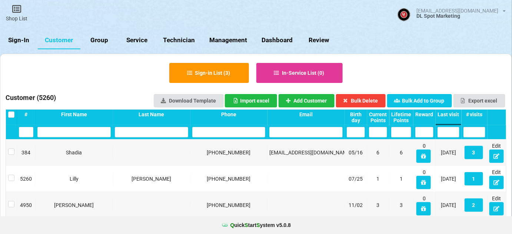
click at [20, 39] on link "Sign-In" at bounding box center [19, 40] width 38 height 18
